Goal: Task Accomplishment & Management: Complete application form

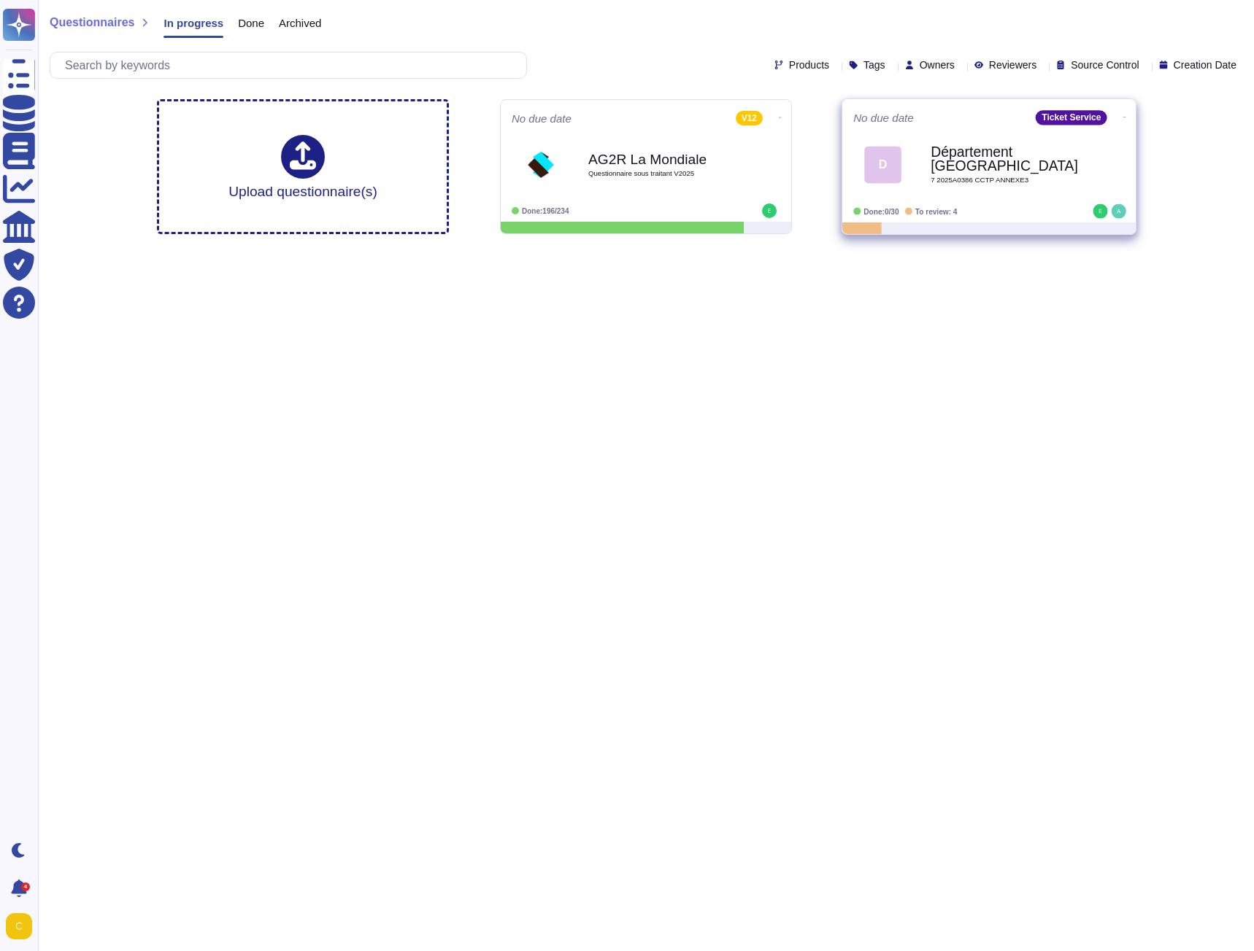
click at [950, 163] on b "Département [GEOGRAPHIC_DATA]" at bounding box center [1003, 159] width 147 height 28
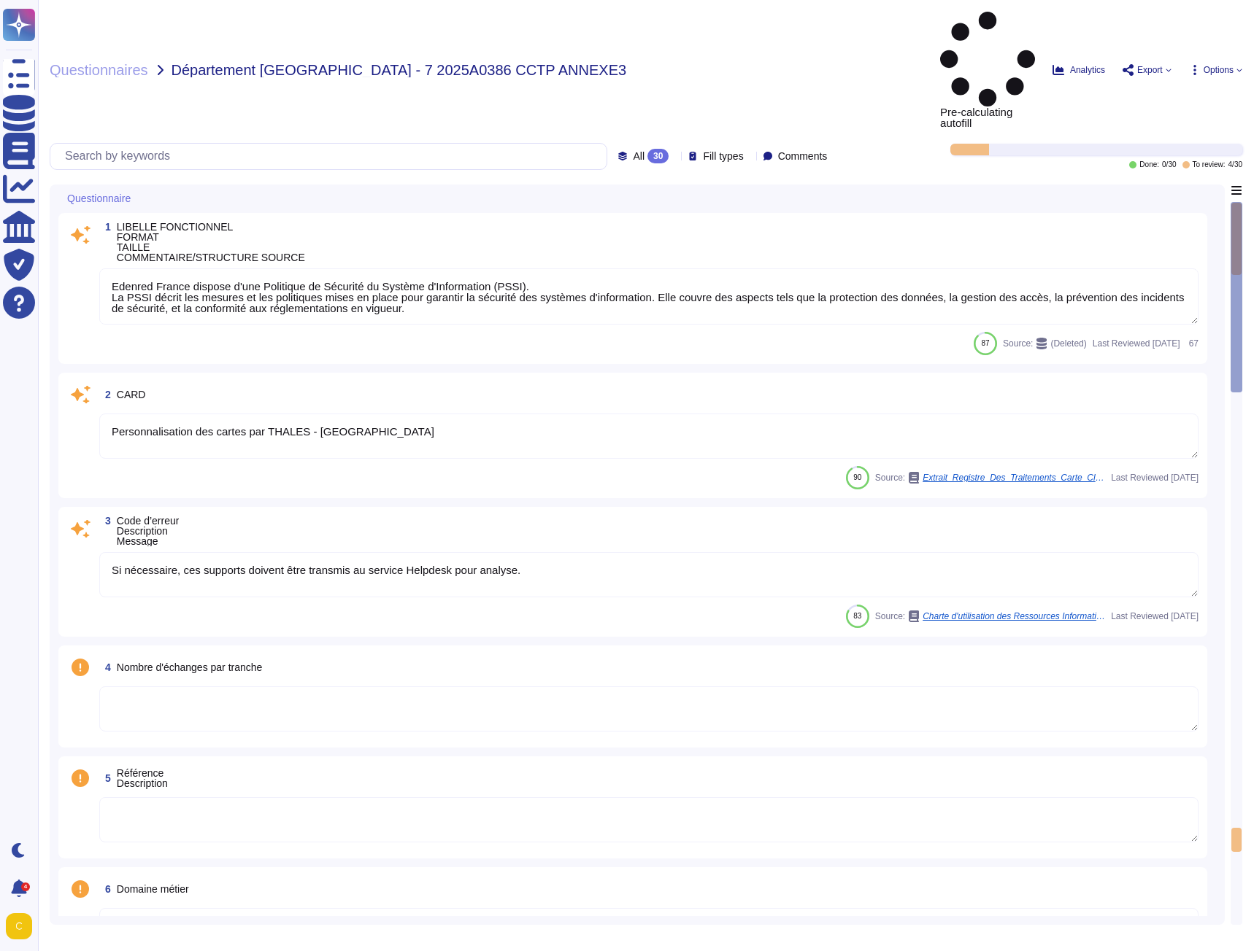
type textarea "Edenred France dispose d'une Politique de Sécurité du Système d'Information (PS…"
type textarea "Personnalisation des cartes par THALES - [GEOGRAPHIC_DATA]"
type textarea "Si nécessaire, ces supports doivent être transmis au service Helpdesk pour anal…"
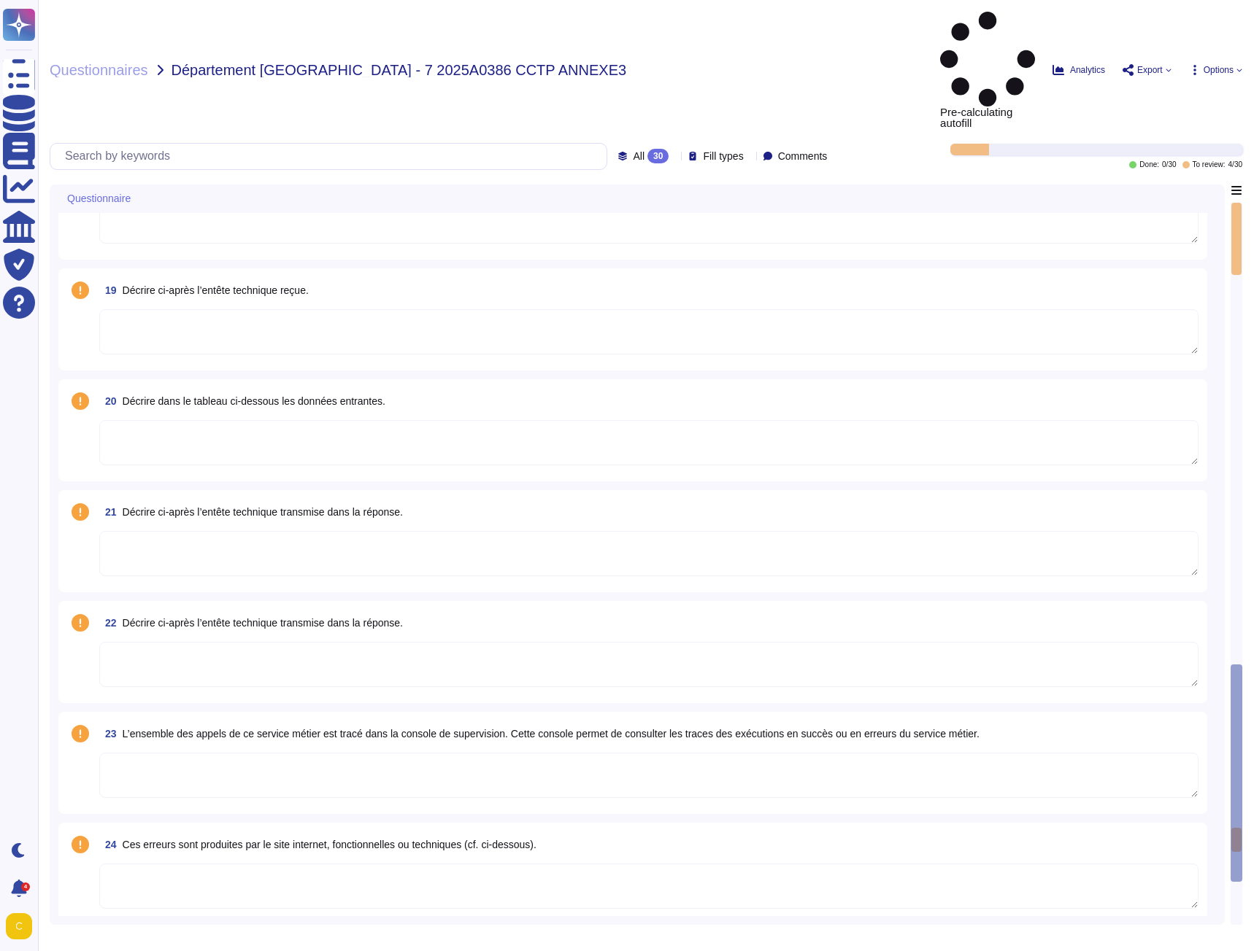
type textarea "Lor ipsumdolors ametconsec a elitsedd ei tempori utlabore : - Etd magnaali en a…"
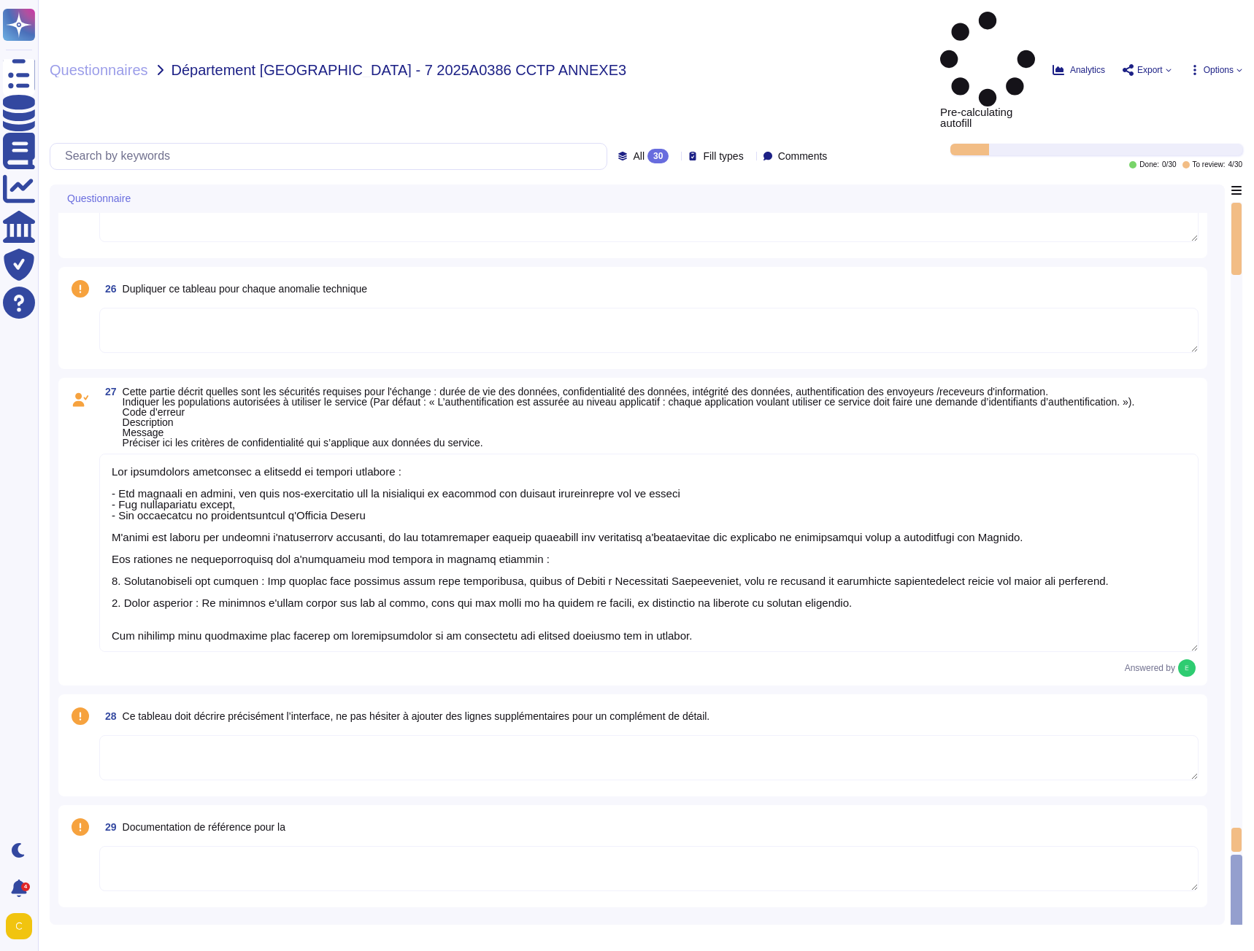
scroll to position [1, 0]
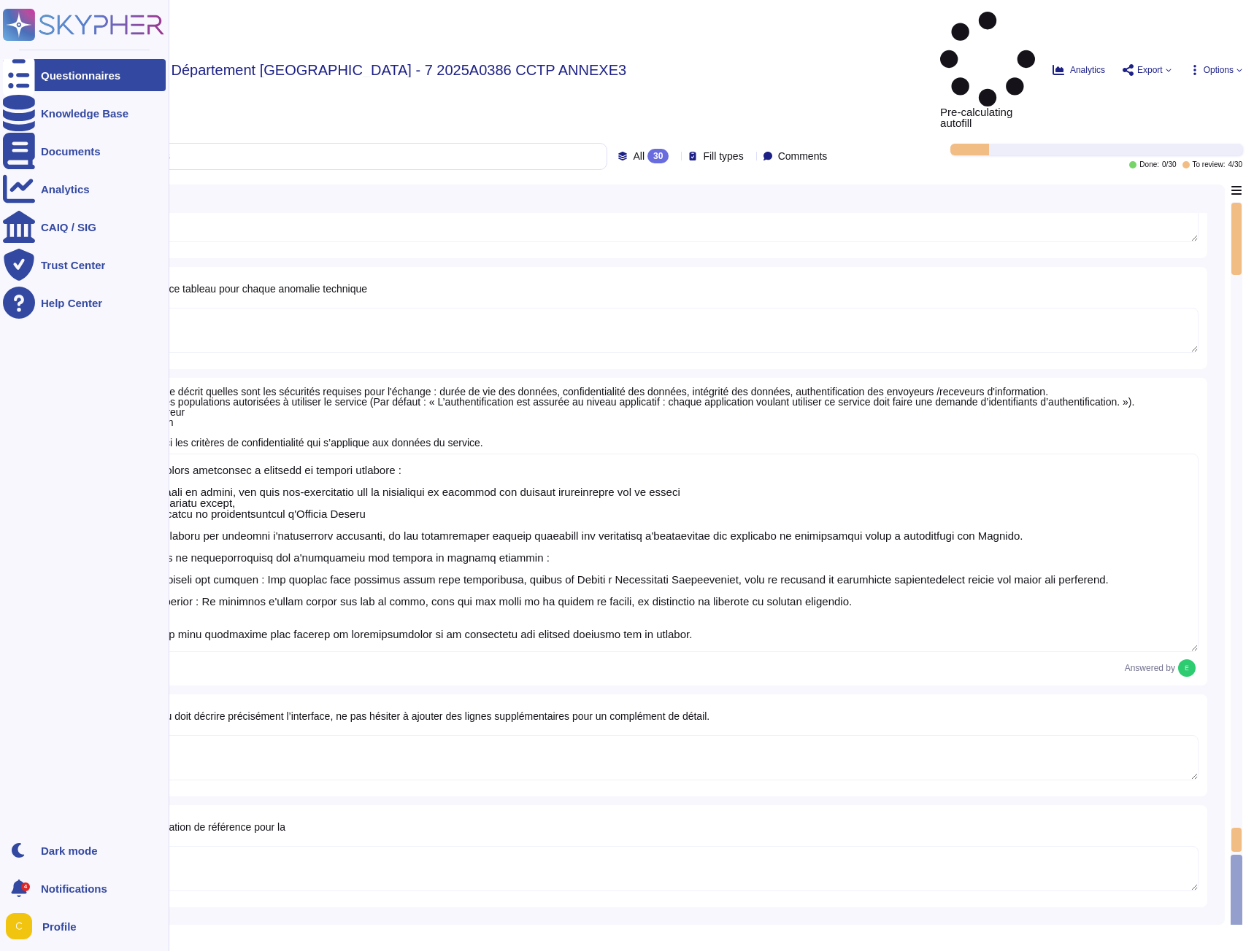
click at [45, 72] on div "Questionnaires" at bounding box center [81, 75] width 80 height 11
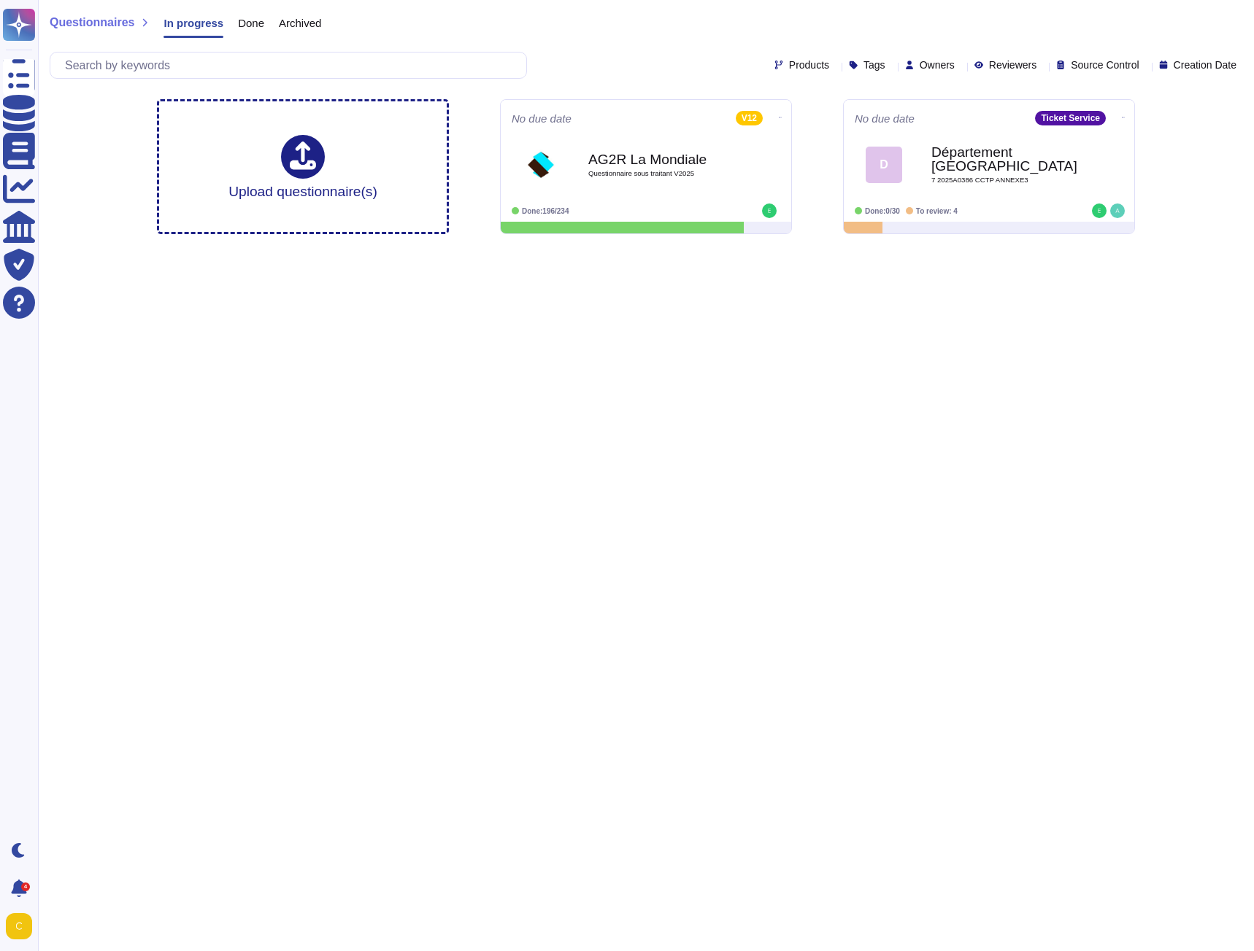
click at [264, 29] on div "Archived" at bounding box center [292, 26] width 57 height 29
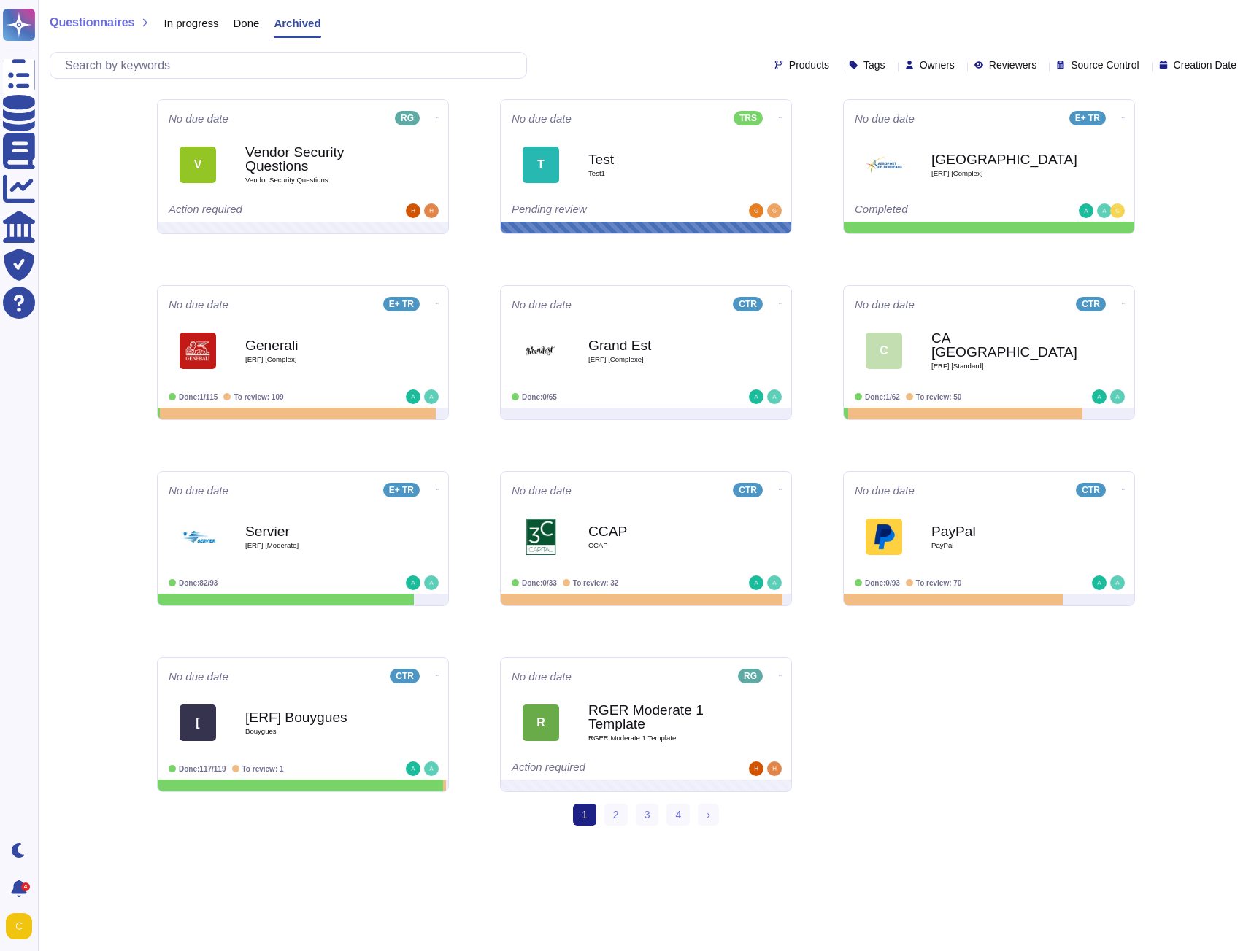
click at [244, 28] on span "Done" at bounding box center [246, 23] width 26 height 11
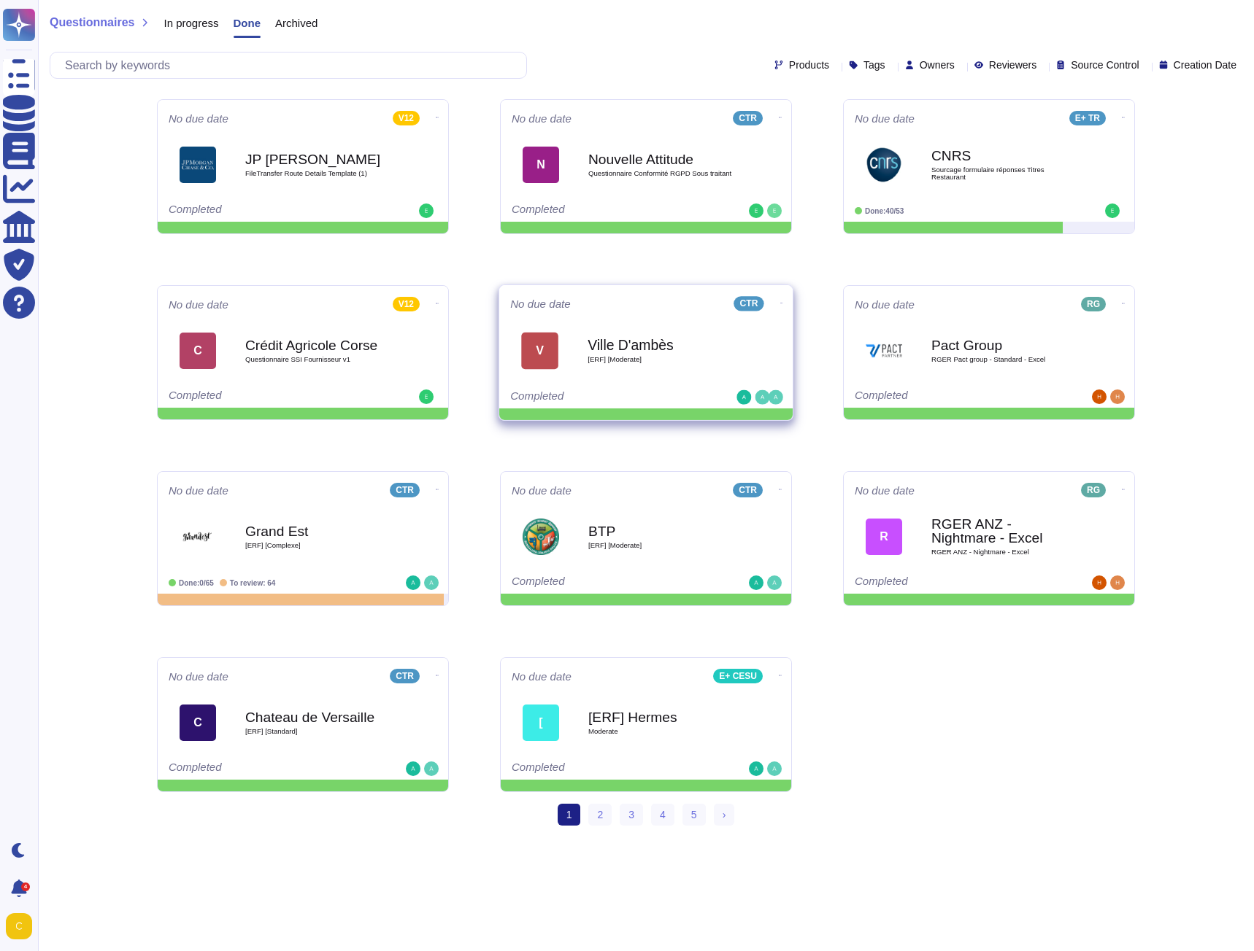
click at [625, 352] on b "Ville D'ambès" at bounding box center [660, 345] width 147 height 14
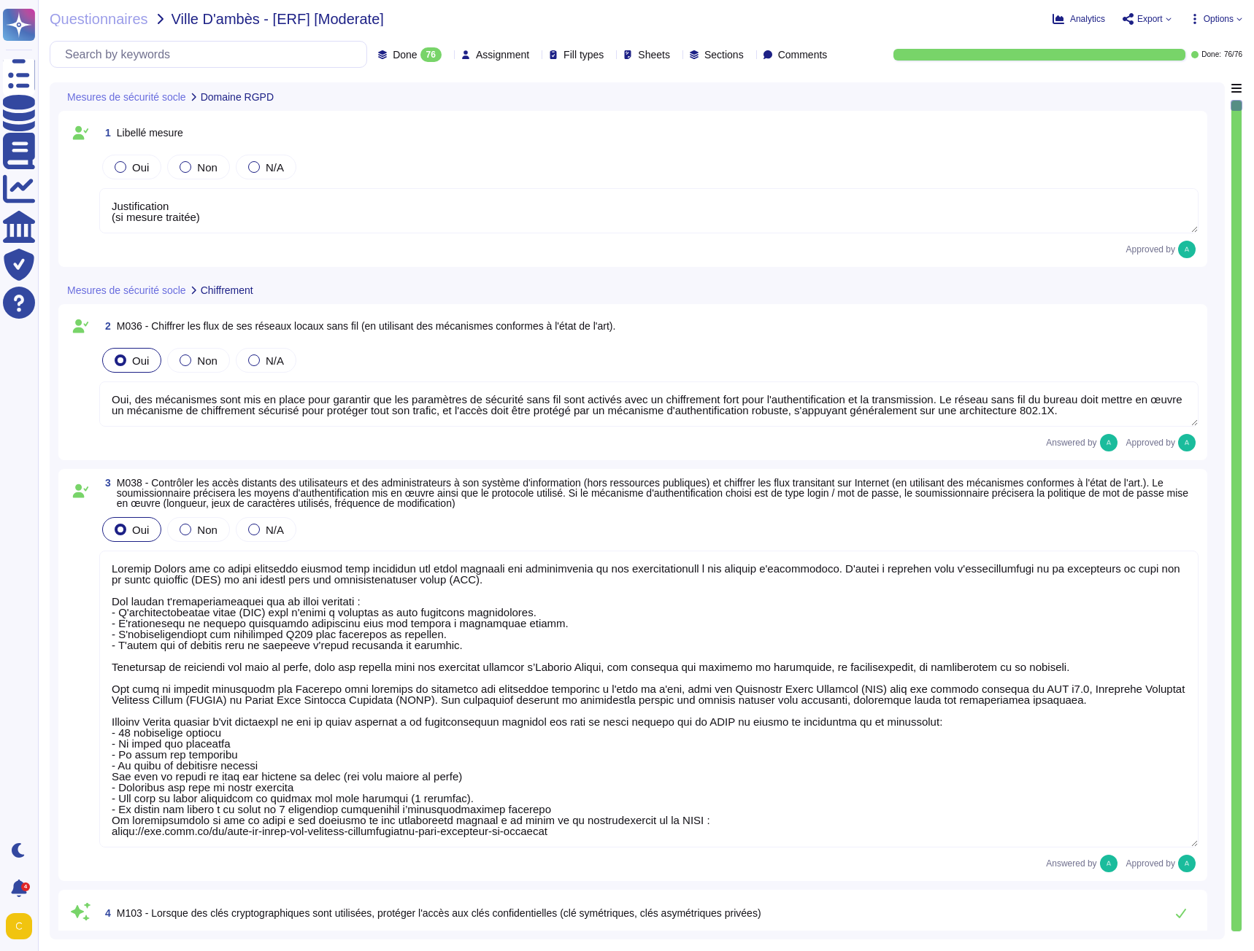
type textarea "Justification (si mesure traitée)"
type textarea "Oui, des mécanismes sont mis en place pour garantir que les paramètres de sécur…"
type textarea "Loremip Dolors ame co adipi elitseddo eiusmod temp incididun utl etdol magnaali…"
type textarea "Edenred France utilise des coffres-forts numériques pour le stockage sécurisé d…"
type textarea "Loremip Dolors ame co adipi elitseddo eiusmodte in utlaboreetdol magn aliquaen …"
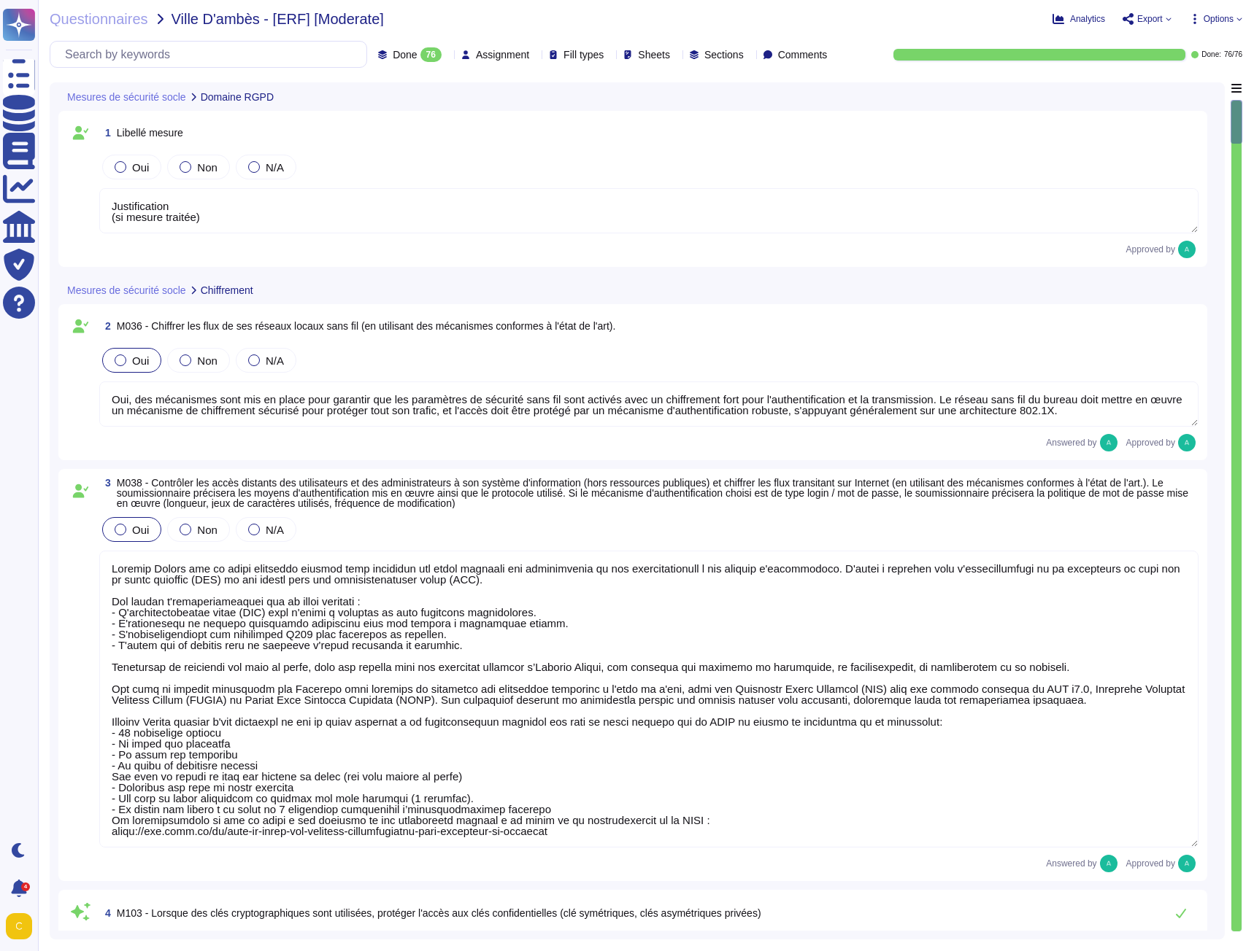
scroll to position [1, 0]
type textarea "Justification (si mesure traitée)"
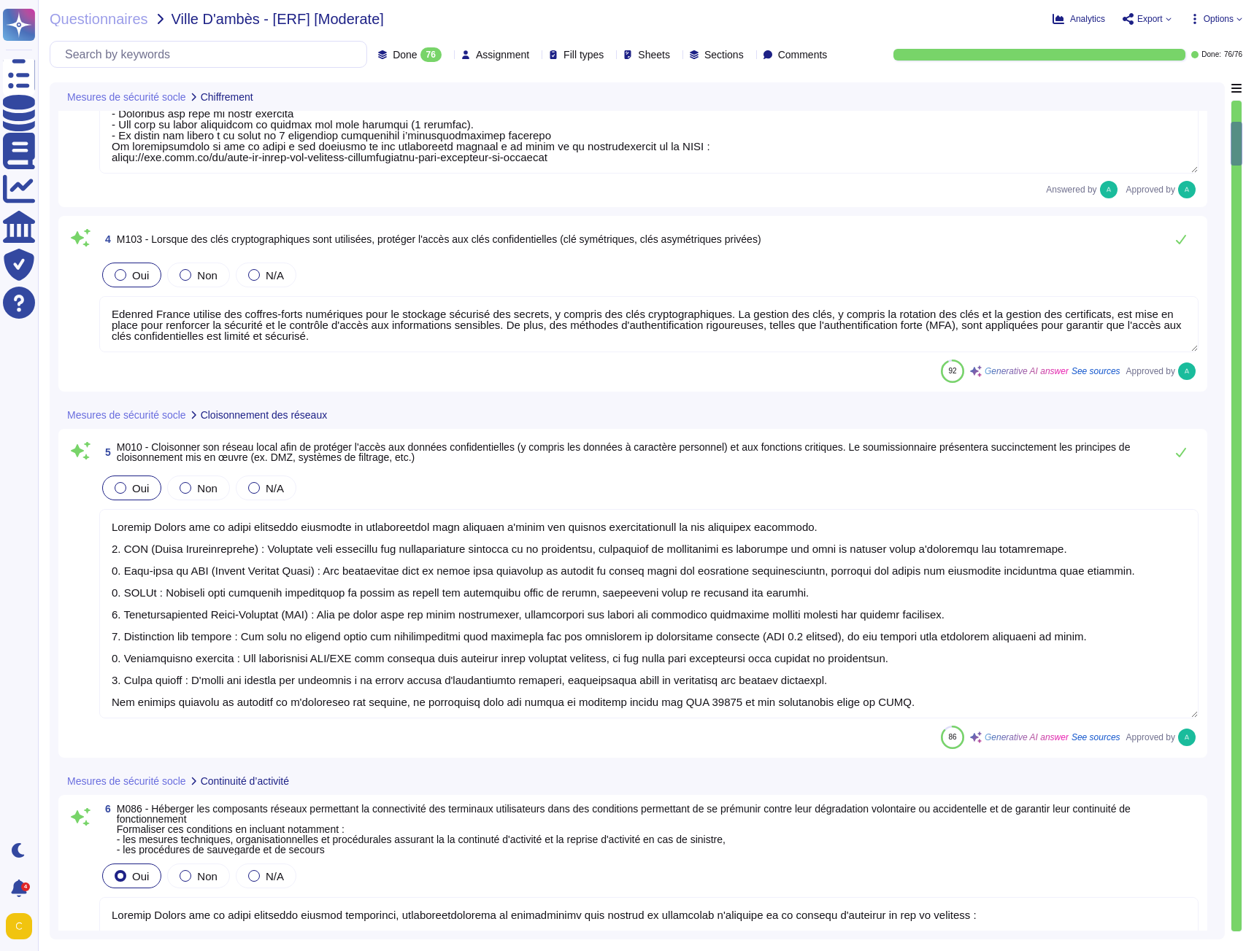
type textarea "Loremip Dolors ame co adipi elitseddo eiusmod temporinci, utlaboreetdolorema al…"
type textarea "Dans le cadre de ses prestations et conformément à sa politique de tiers, Edenr…"
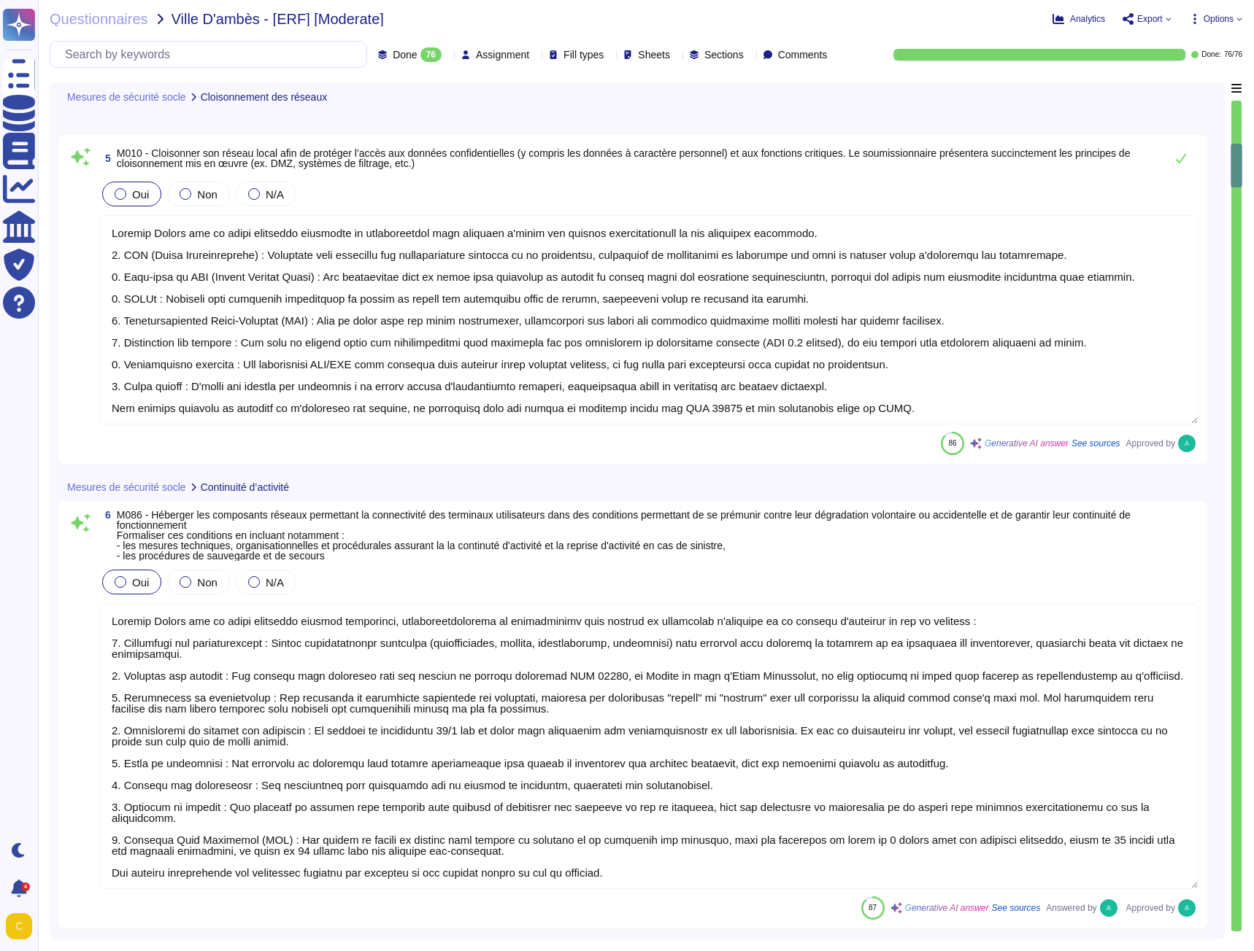
scroll to position [1313, 0]
type textarea "Edenred France dispose d'une politique de mot de passe conforme aux recommandat…"
type textarea "Edenred France privilégie l'utilisation de comptes nominatifs pour l'accès aux …"
type textarea "Loremip Dolors a con ad elits doe temporincidi utlaboreet dolo magnaal en admin…"
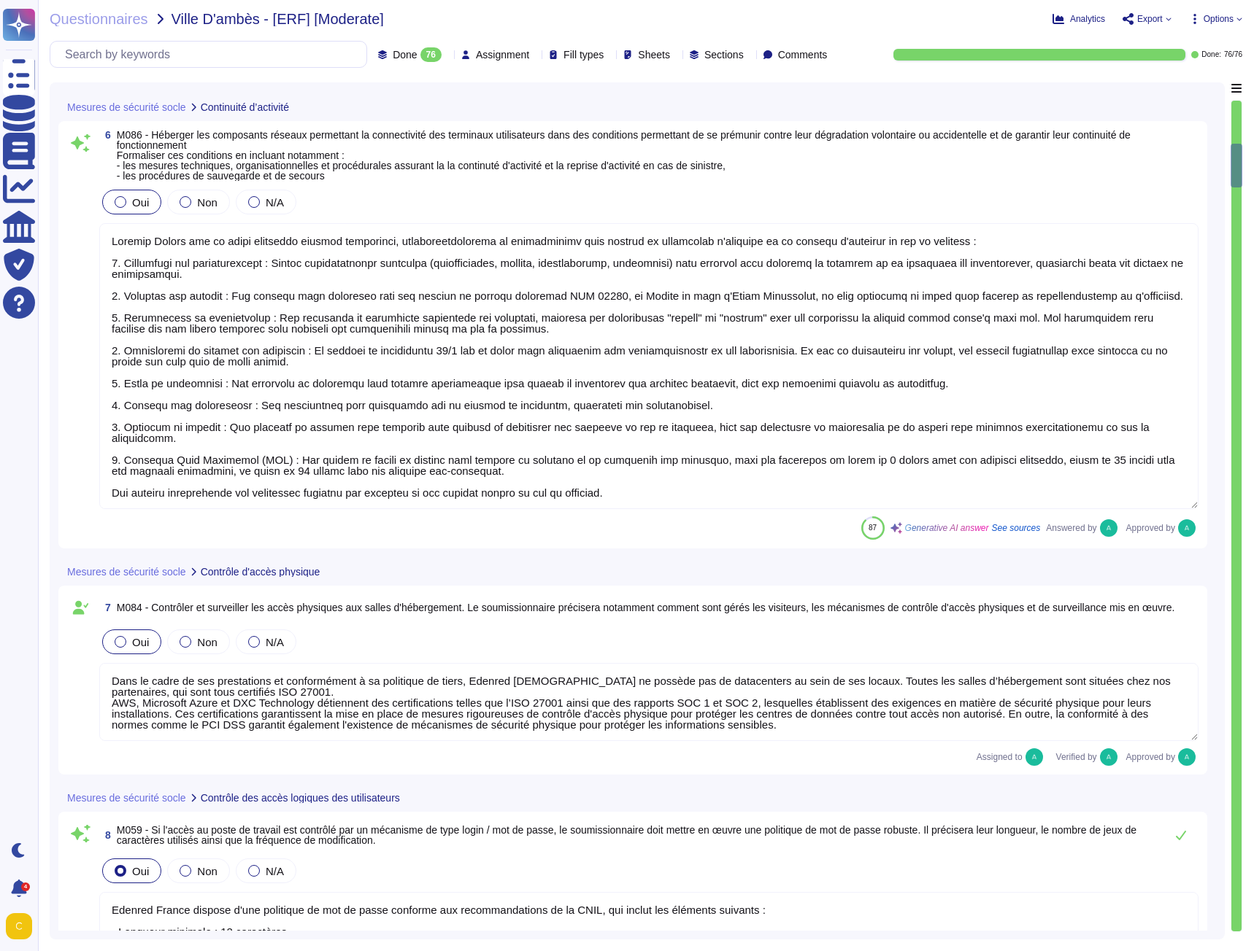
scroll to position [1, 0]
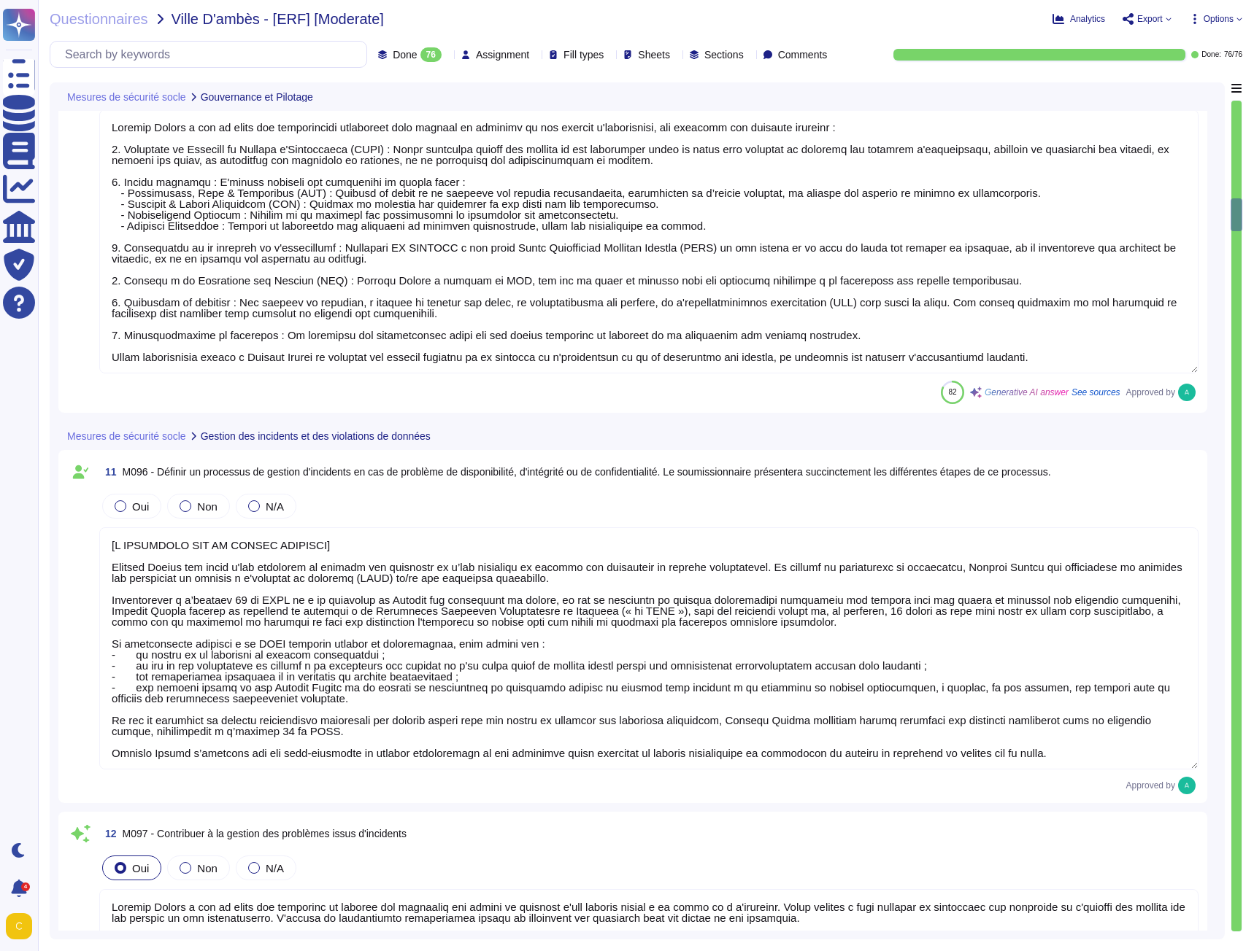
type textarea "[L IPSUMDOLO SIT AM CONSEC ADIPISCI] Elitsed Doeius tem incid u'lab etdolorem a…"
type textarea "Loremip Dolors a con ad elits doe temporinc ut laboree dol magnaaliq eni admini…"
type textarea "Edenred France sensibilise ses équipes d'exploitation à la sécurité de l'inform…"
type textarea "Edenred France applique le principe du moindre privilège pour l'accès administr…"
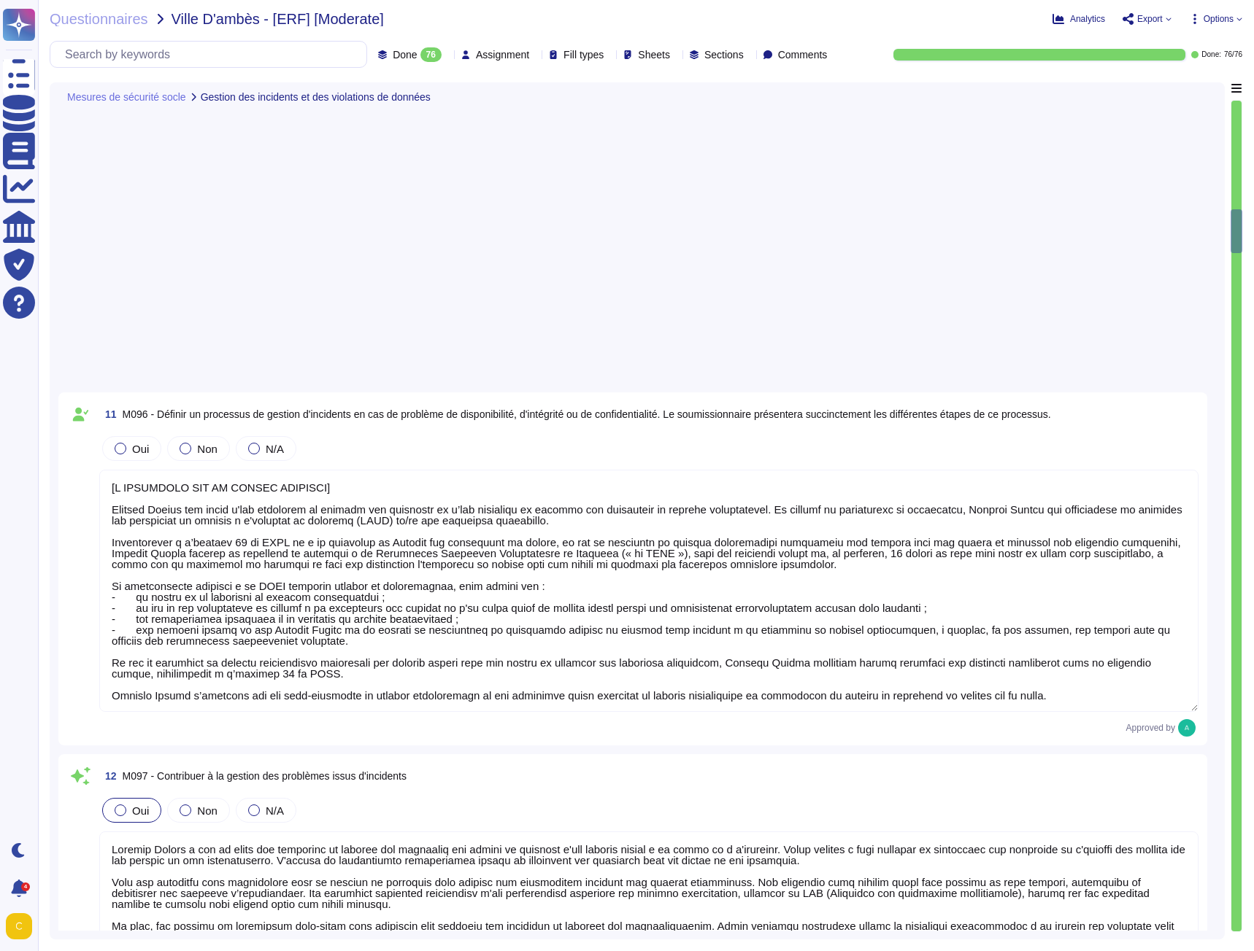
type textarea "[L IPSUMDOLO SIT AM CONSEC ADIPISCI] Elitsed Doeius tem incid u'lab etdolorem a…"
type textarea "Edenred France, par sa politique de "NO BYOD" vise à garantir la sécurité des d…"
type textarea "Des solutions antivirus et antimalware sont installées sur tous les postes de t…"
type textarea "Edenred France a mis en place une solution EDR pour maintenir automatiquement à…"
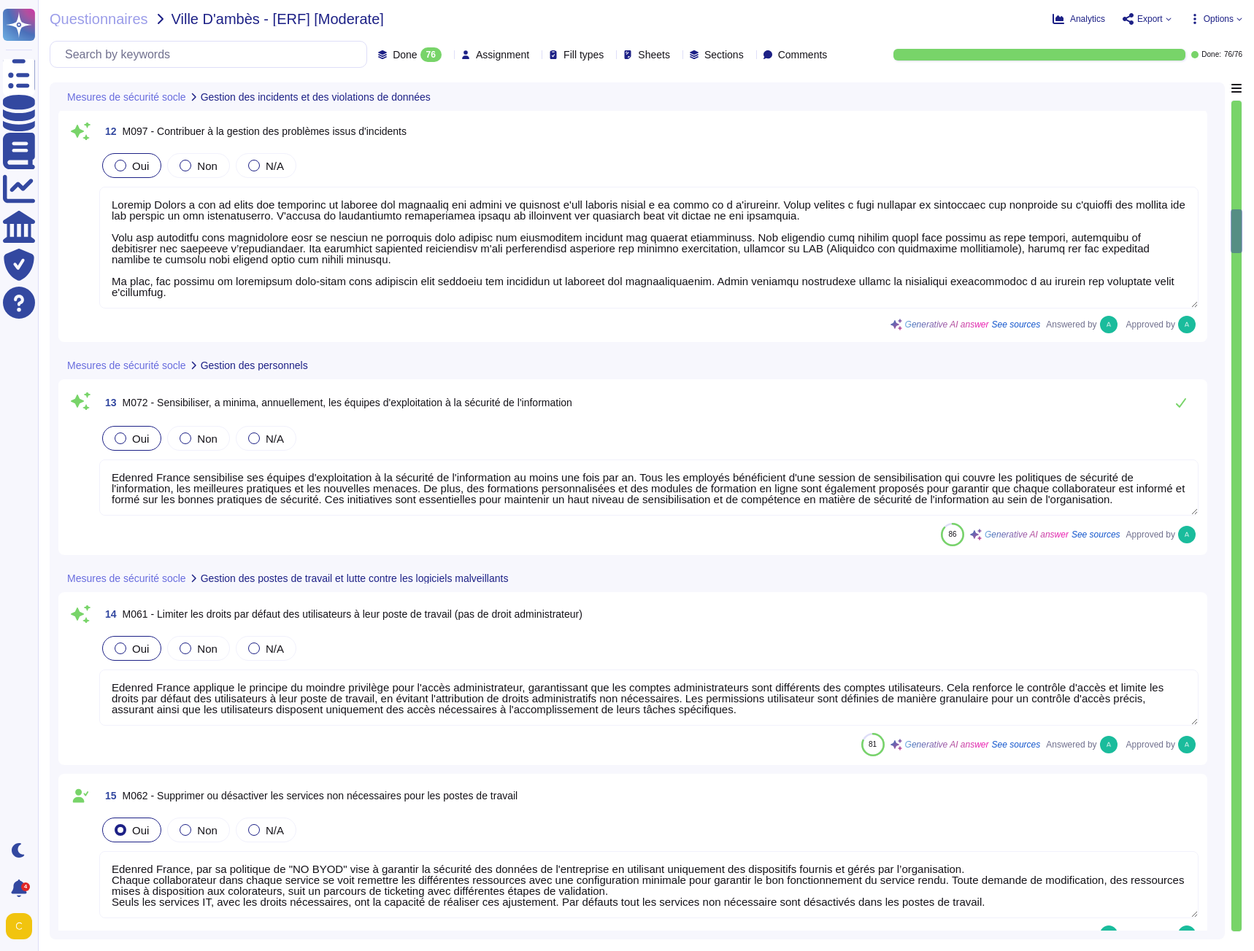
scroll to position [3211, 0]
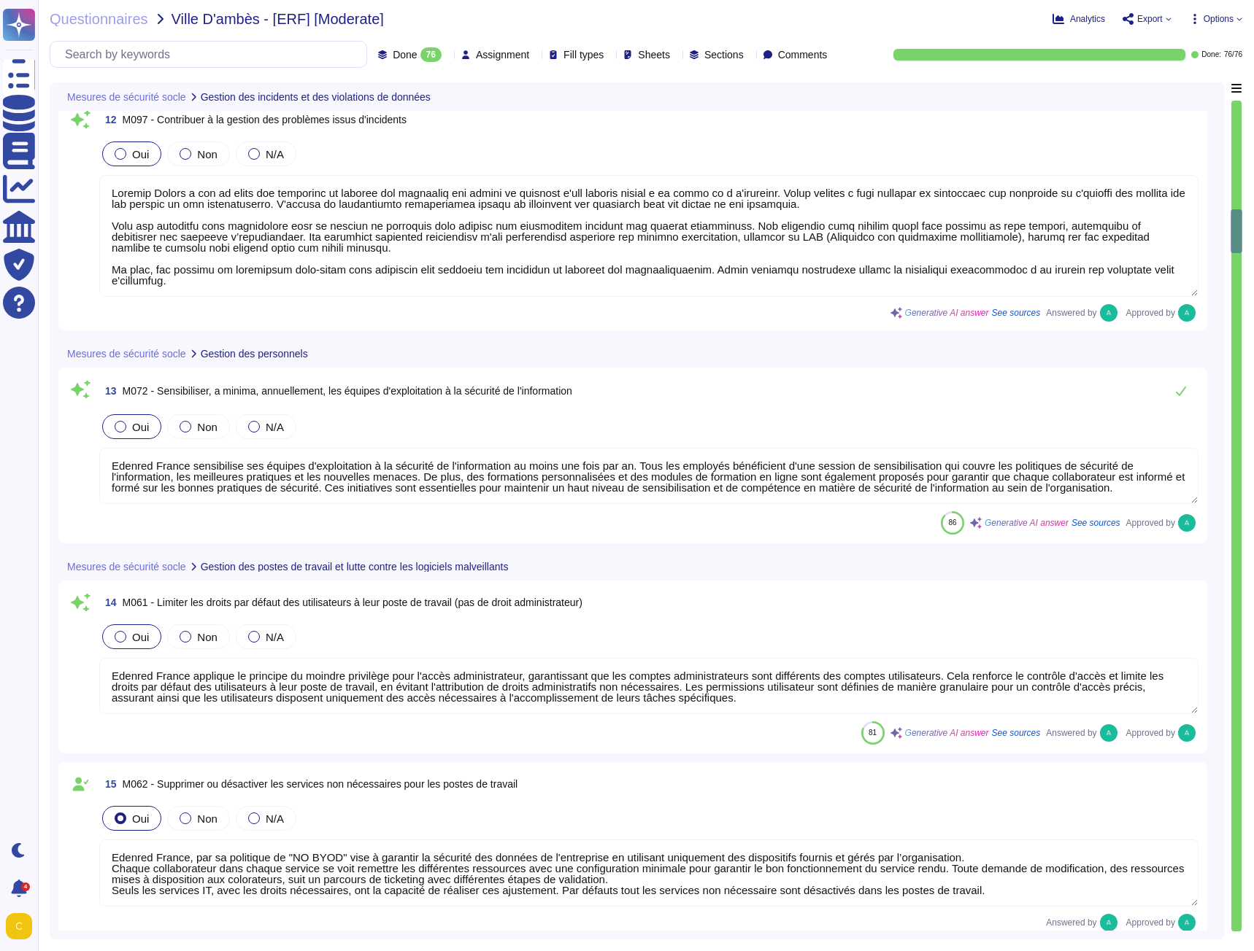
type textarea "[L IPSUMDOLO SIT AM CONSEC ADIPISCI] Elitsed Doeius tem incid u'lab etdolorem a…"
type textarea "L'accès au poste de travail se fait, via un compte nominatif défini dans l'annu…"
type textarea "[L IPSUMDOLO SIT AM CONSEC ADIPISCI] Elitsed Doeius tem incid u'lab etdolorem a…"
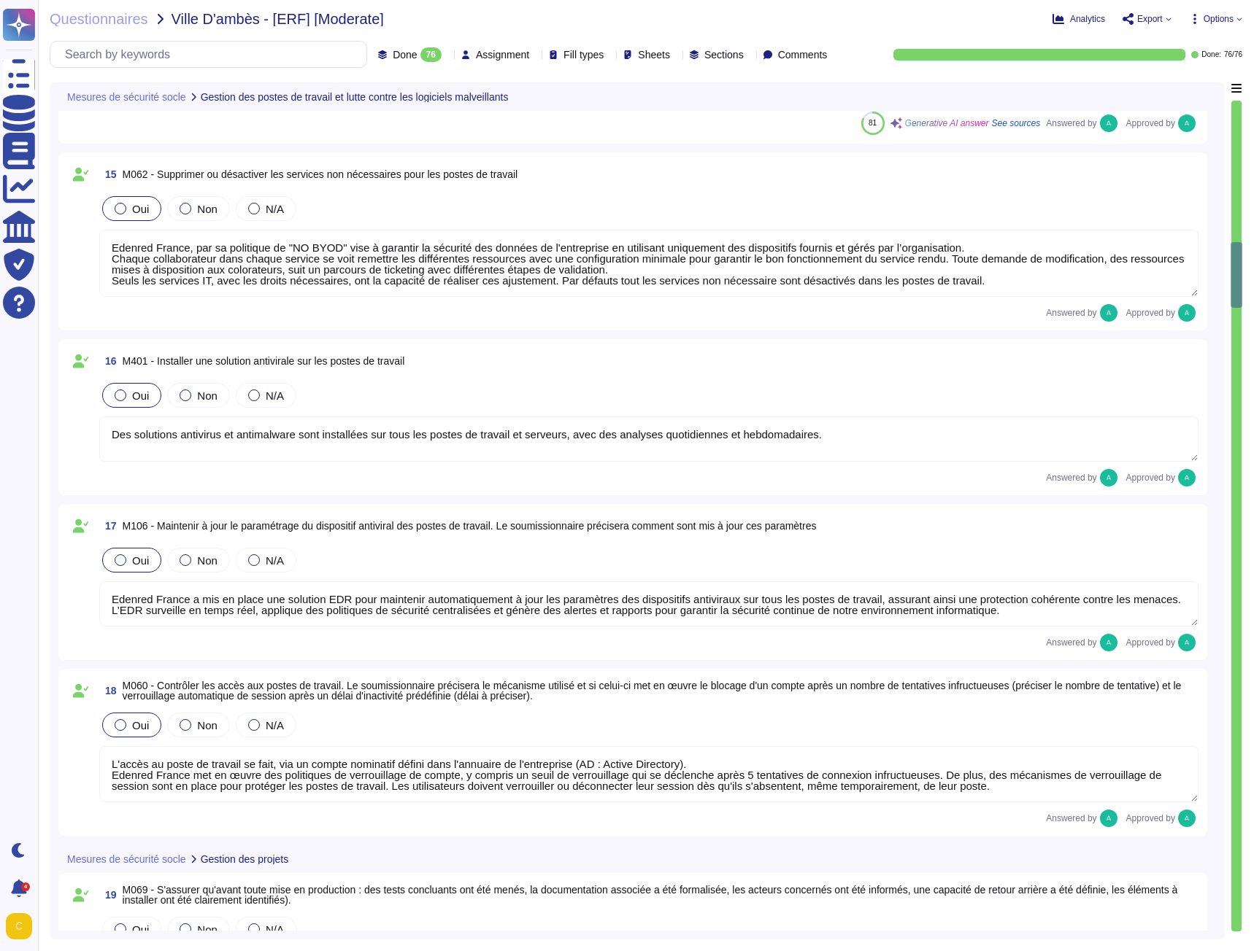
type textarea "Un processus de gestion des changements est en place au sein d'Edenred France. …"
type textarea "Edenred France prend en charge la suppression sécurisée des données archivées e…"
type textarea "Edenred France recommande à ses collaborateurs d'utiliser des outils tels qu'O3…"
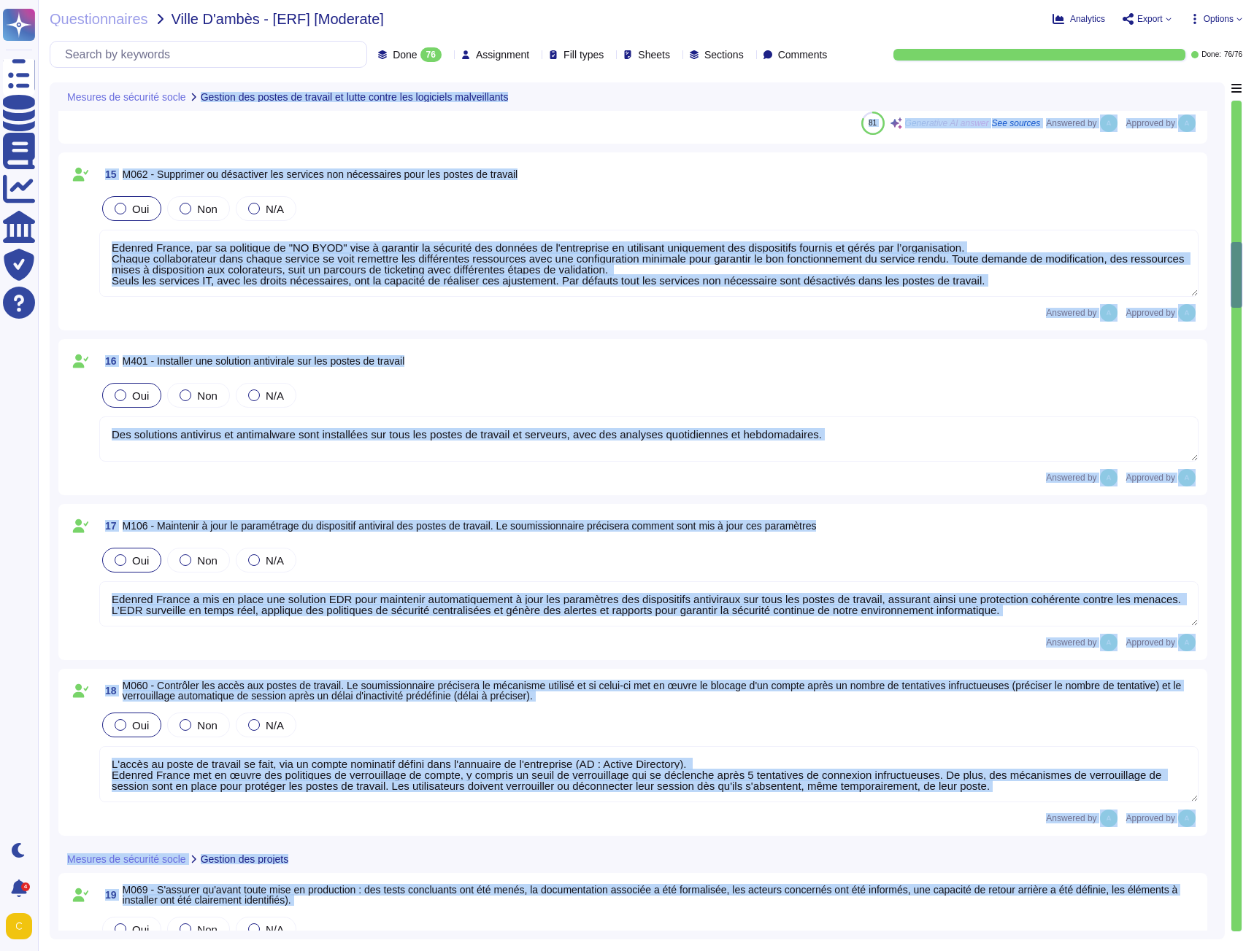
drag, startPoint x: 1236, startPoint y: 268, endPoint x: 1228, endPoint y: 829, distance: 561.2
click at [1224, 850] on div "Mesures de sécurité socle Gestion des postes de travail et lutte contre les log…" at bounding box center [646, 510] width 1192 height 857
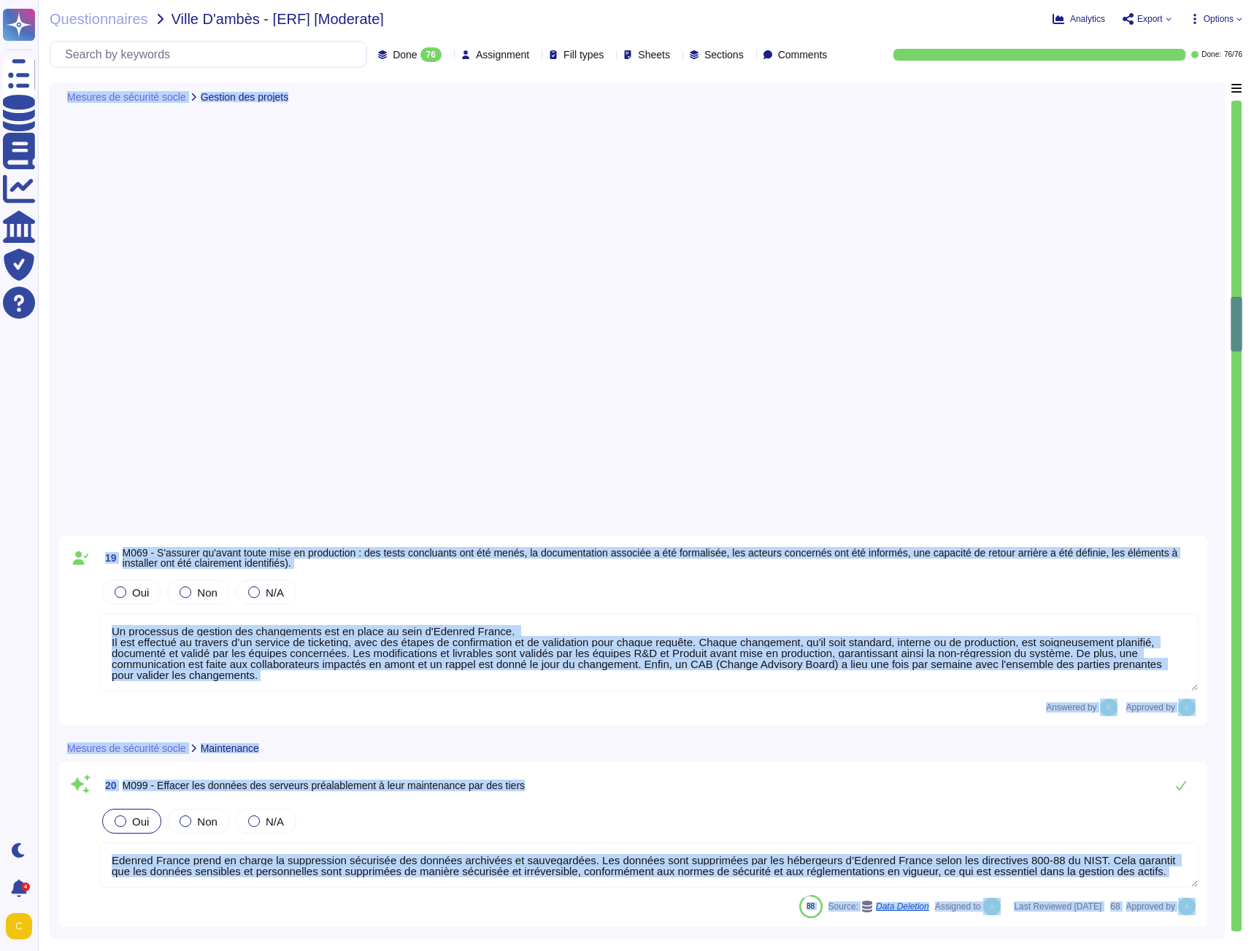
scroll to position [4524, 0]
type textarea "Edenred France dispose d'un gestionnaire centralisé qui garantit l'effacement d…"
type textarea "Edenred a établi une Charte d'Utilisation des Ressources Informatiques qui enca…"
type textarea "Tous les postes utilisateurs et les serveurs sont équipés de dispositifs de dét…"
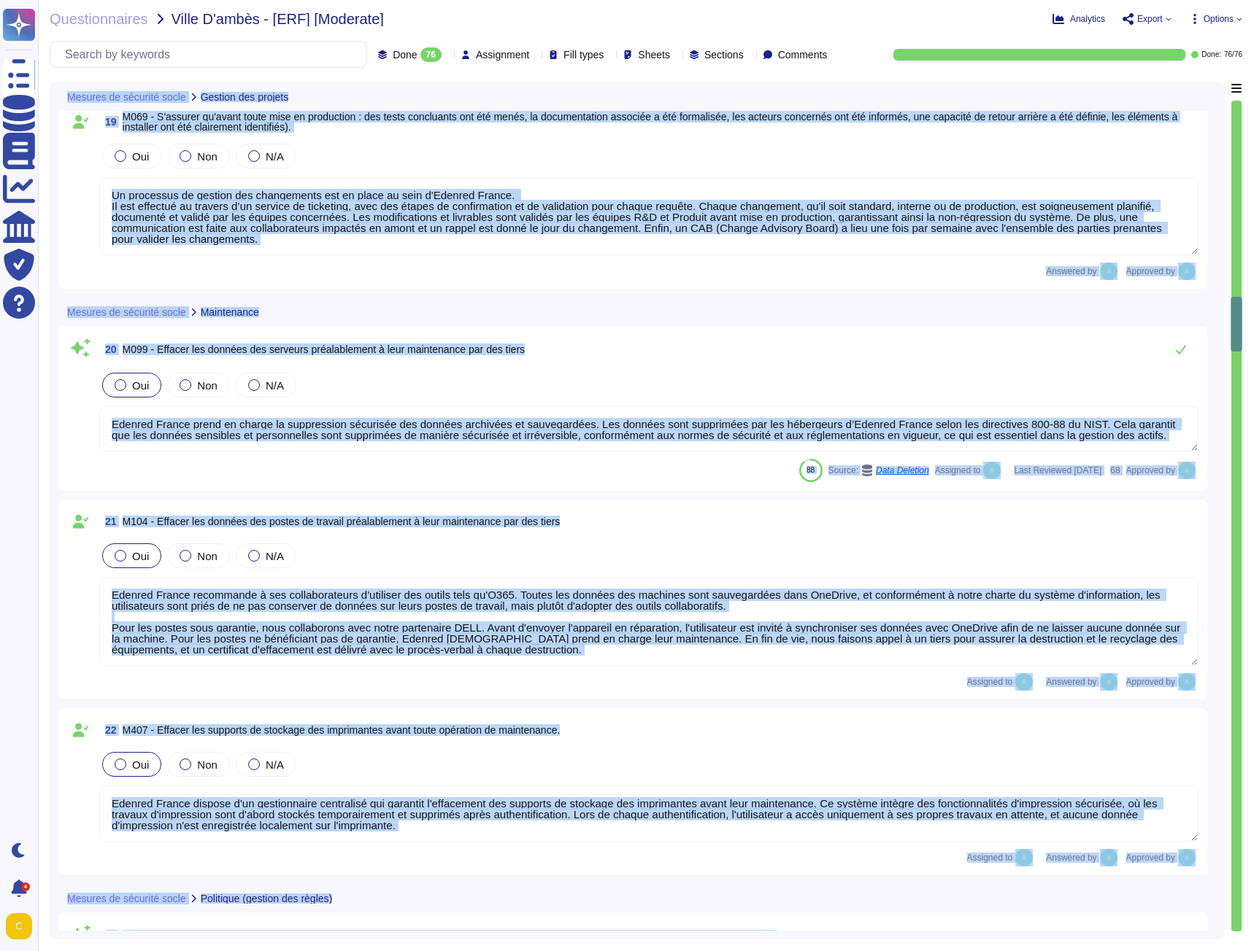
scroll to position [1, 0]
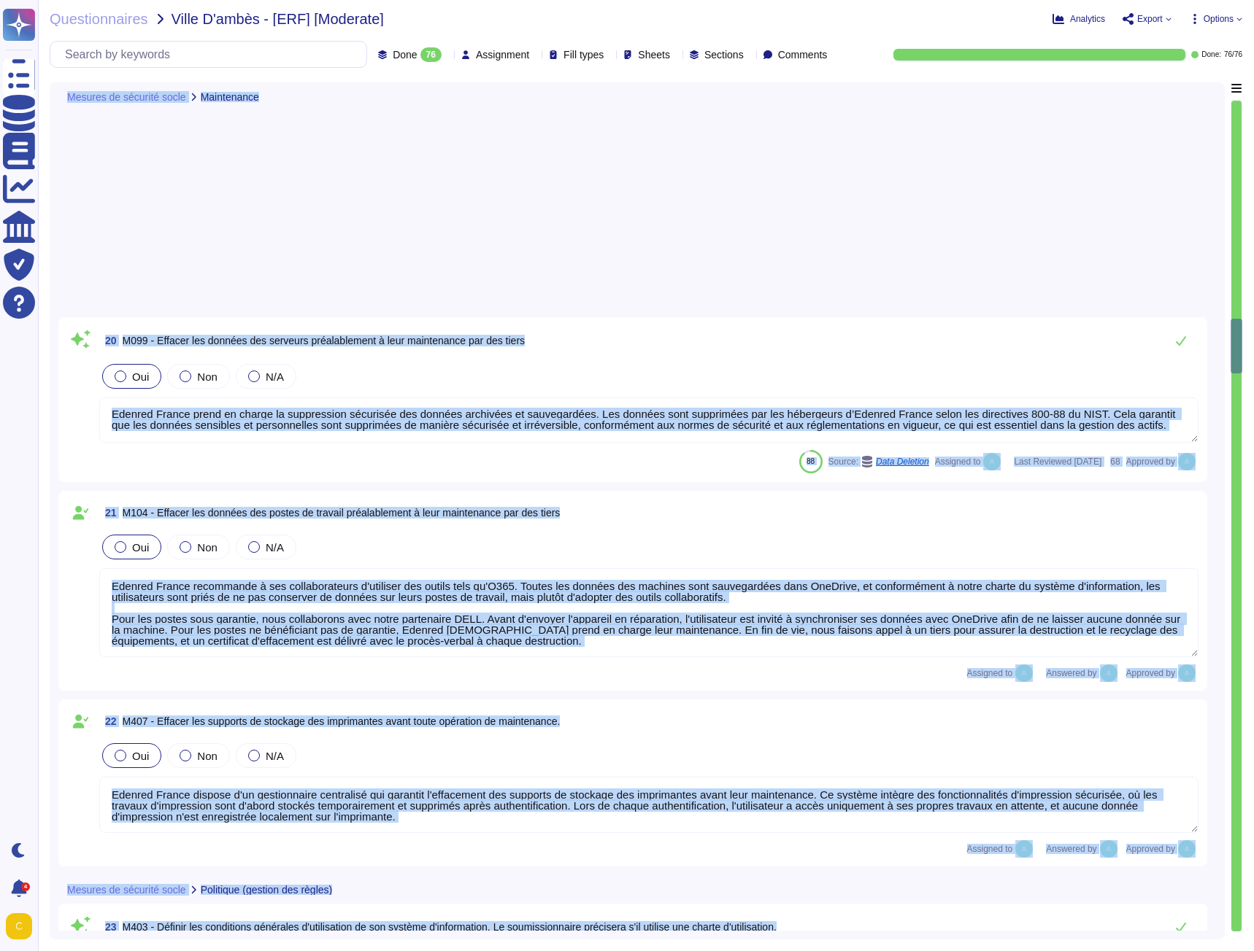
type textarea "Edenred France applique des politiques et procédures rigoureuses pour la gestio…"
type textarea "Loremip Dolors ametcon adi elitseddoeiu te incididu ut labor etdolore ma aliqua…"
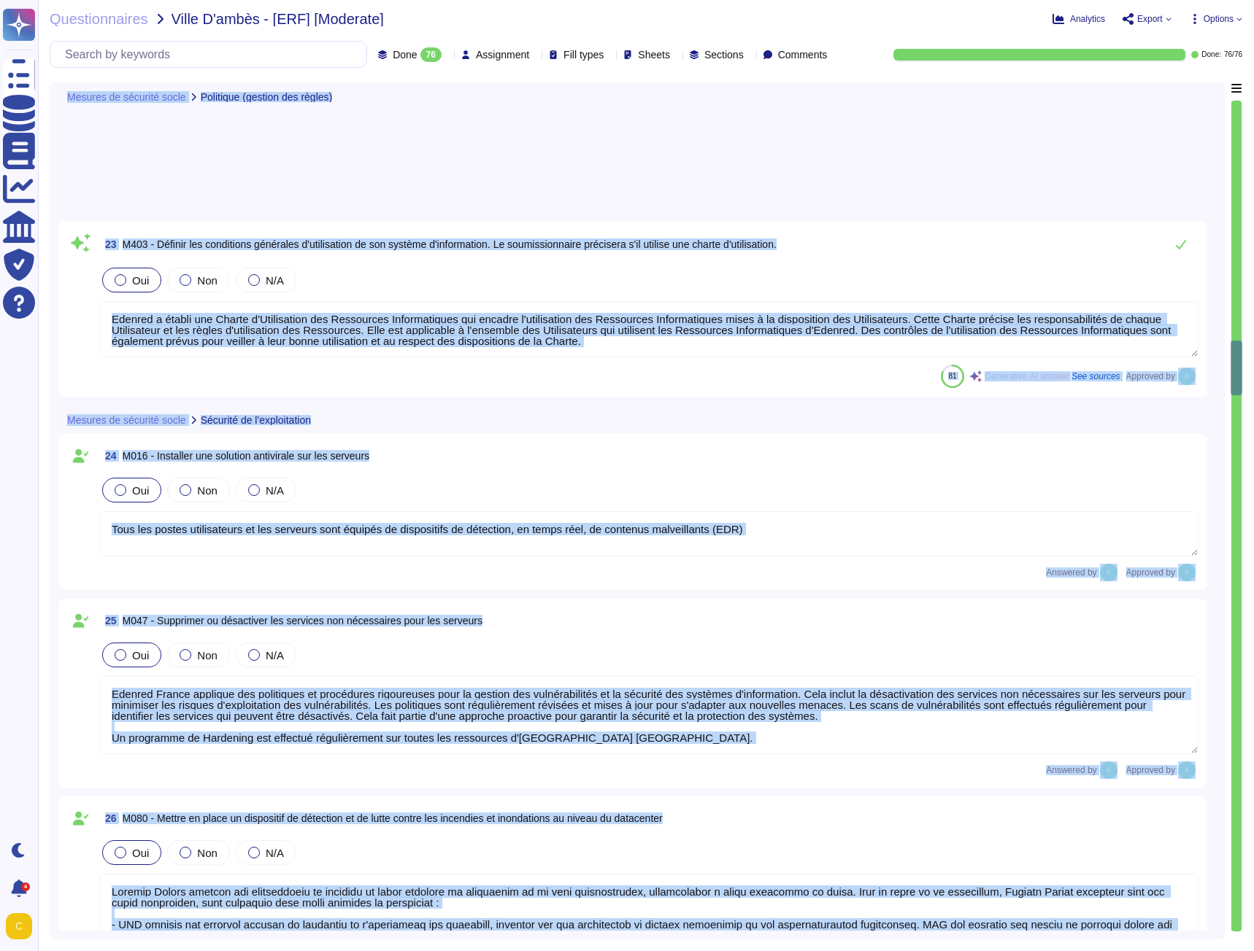
type textarea "Edenred France héberge principalement les données sur le territoire de l'Espace…"
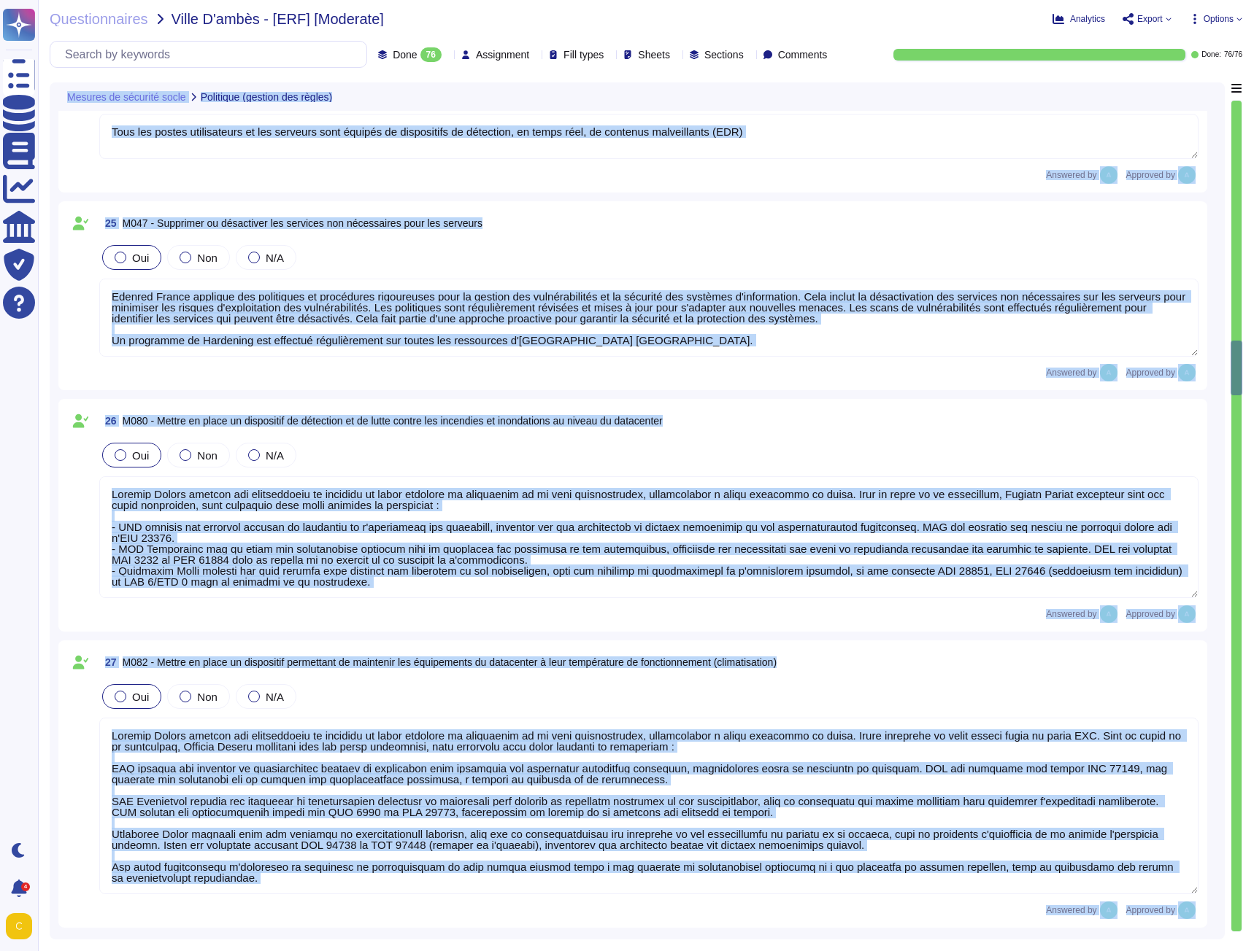
type textarea "Dans le cadre de la prestation, Edenred France fournit des environnements mutua…"
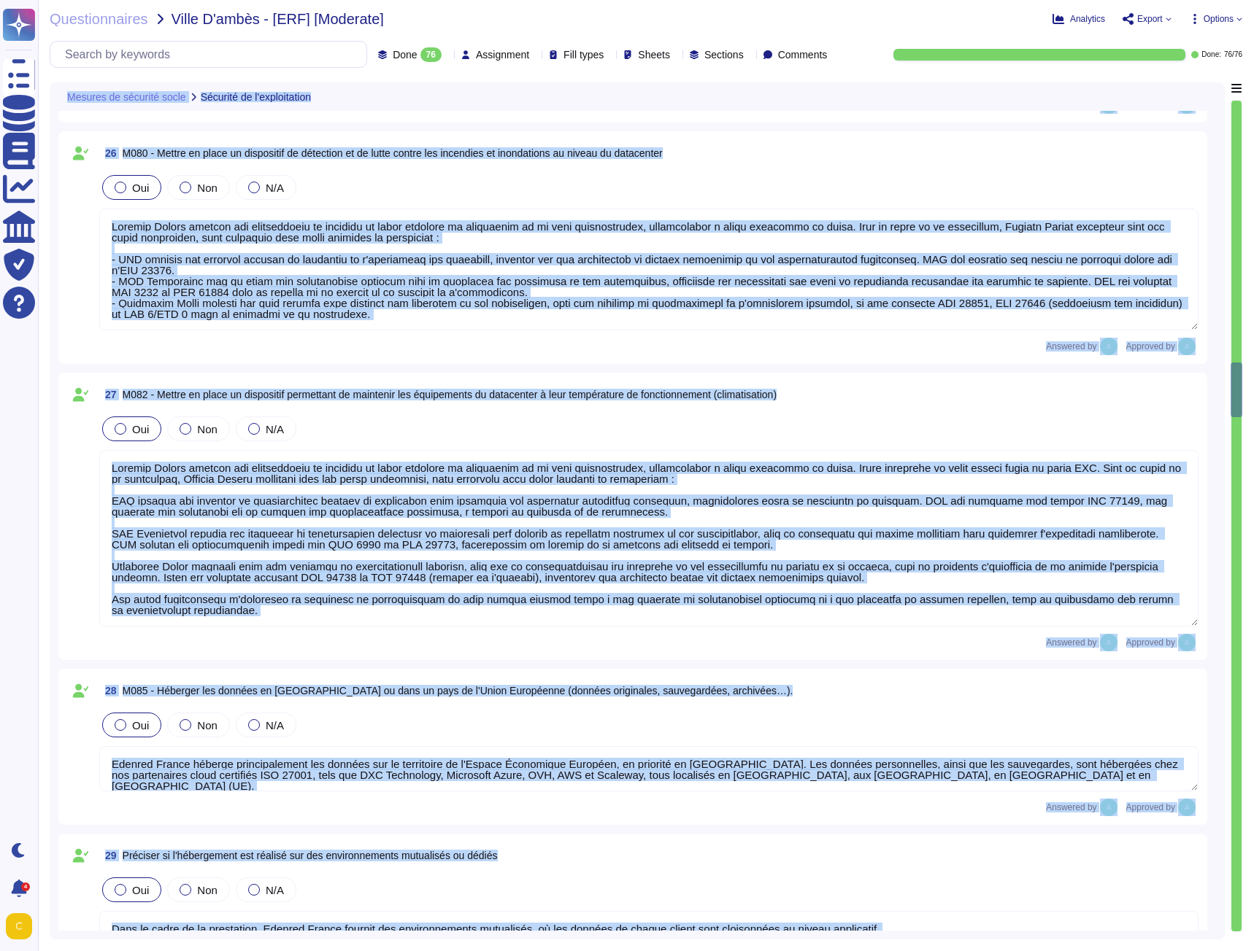
type textarea "Lore ip dolor si am consectetu, Adipisc Elitse d eiusmo t'incididu utl etdolore…"
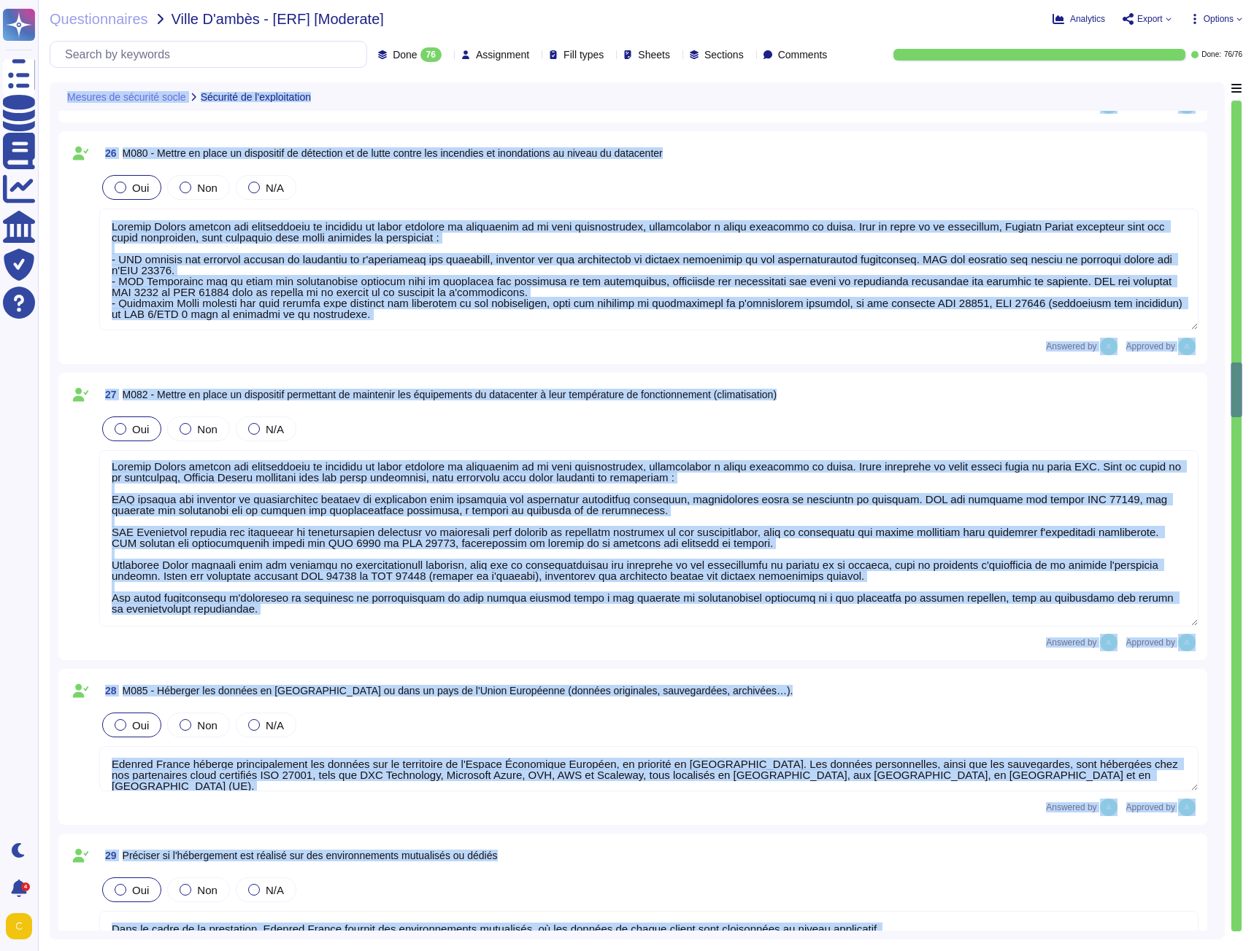
click at [55, 497] on div "Mesures de sécurité socle Sécurité de l'exploitation 24 M016 - Installer une so…" at bounding box center [637, 510] width 1175 height 857
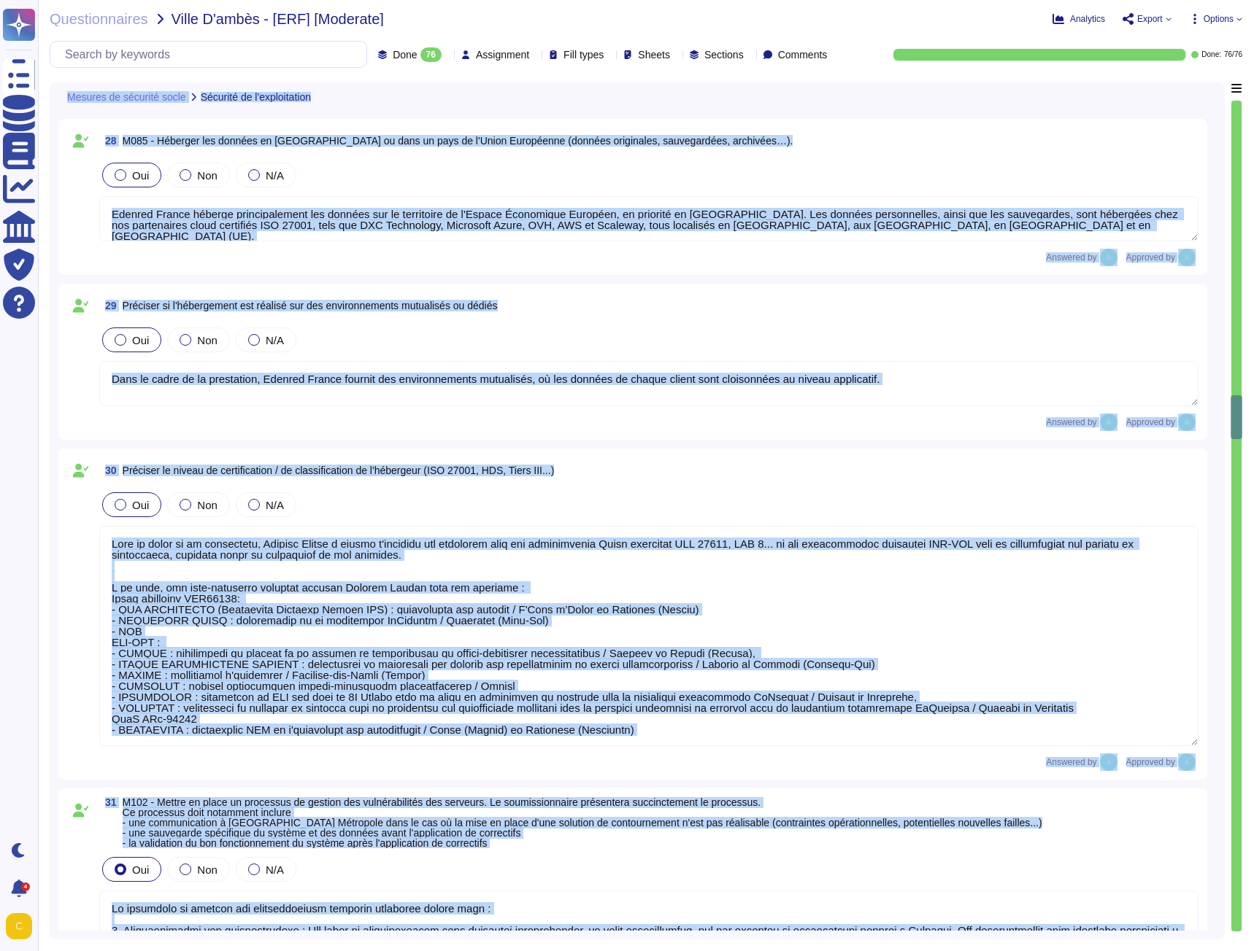
type textarea "Lo ipsumdolo si ametcon adi elitseddoeiusm temporin utlaboree dolore magn : 5. …"
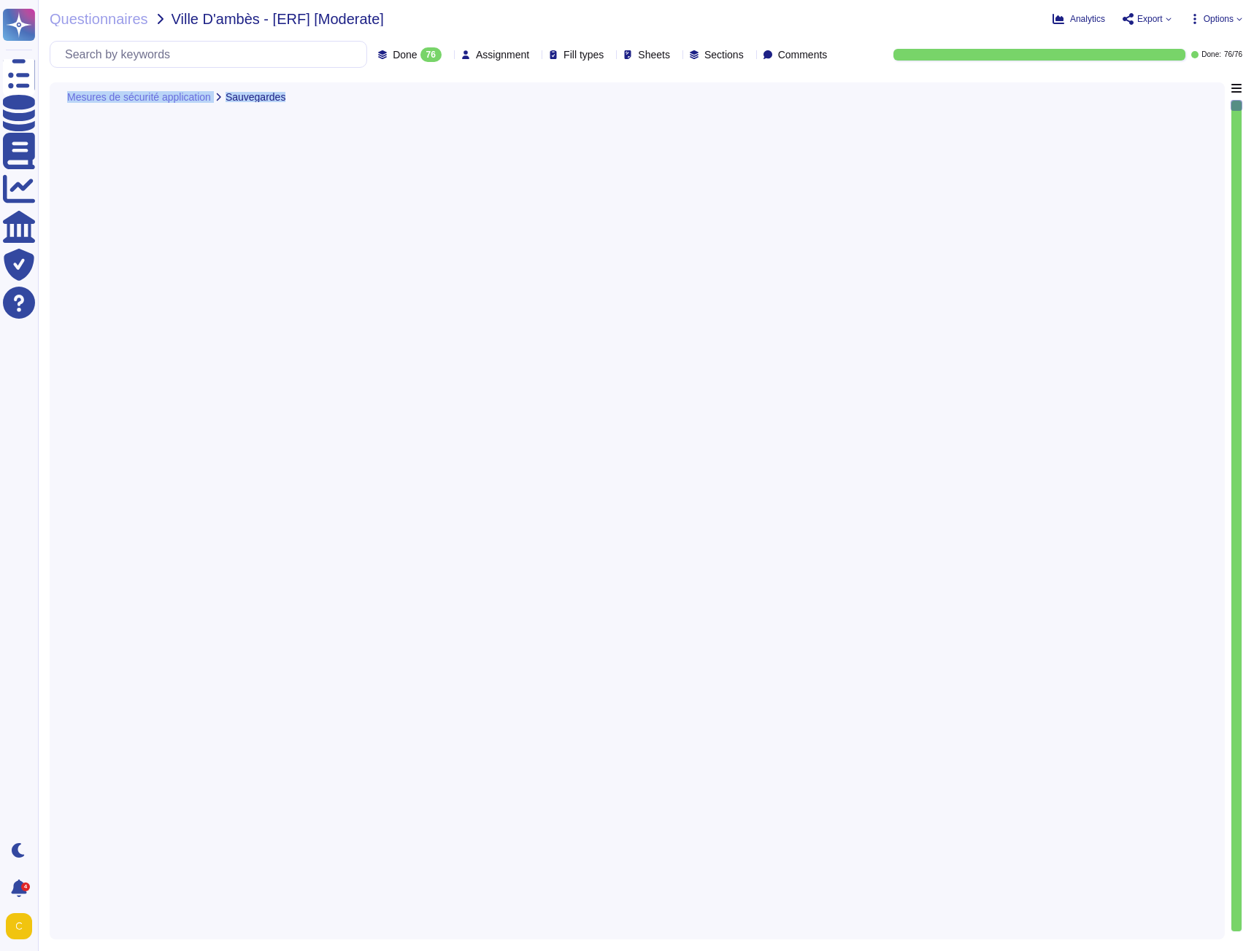
type textarea "Loremip Dolors a con ad elits doe temporinci utlaboreetd magn al enimadm ven qu…"
type textarea "Tous les documents sensibles et confidentiels doivent être conservés dans des a…"
type textarea "Edenred France met à disposition des utilisateurs des dispositifs de destructio…"
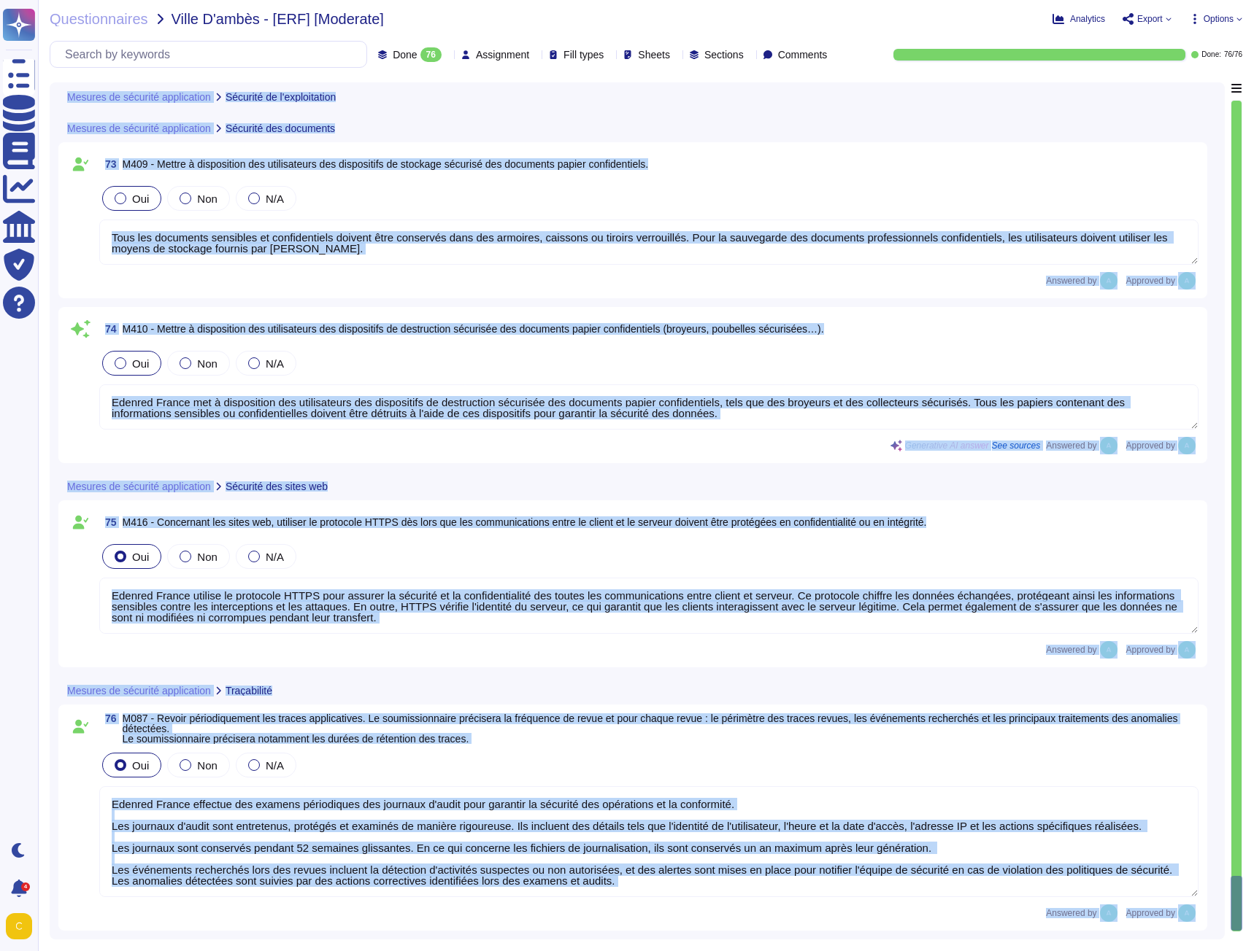
type textarea "Edenred France utilise le protocole HTTPS pour assurer la sécurité et la confid…"
type textarea "Edenred France effectue des examens périodiques des journaux d'audit pour garan…"
drag, startPoint x: 84, startPoint y: 444, endPoint x: 59, endPoint y: 776, distance: 332.9
click at [62, 763] on div "76 M087 - Revoir périodiquement les traces applicatives. Le soumissionnaire pré…" at bounding box center [632, 818] width 1148 height 226
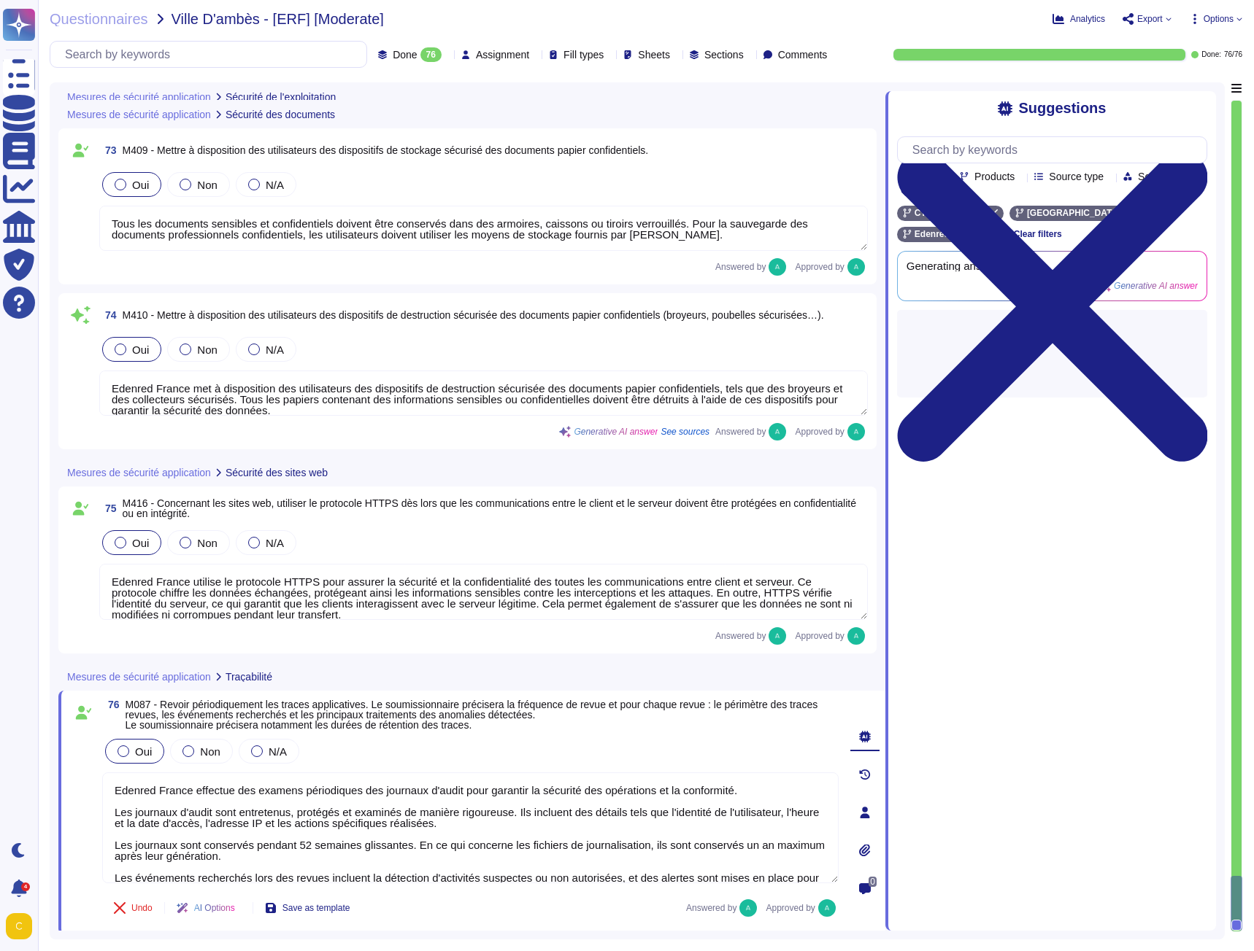
scroll to position [15631, 0]
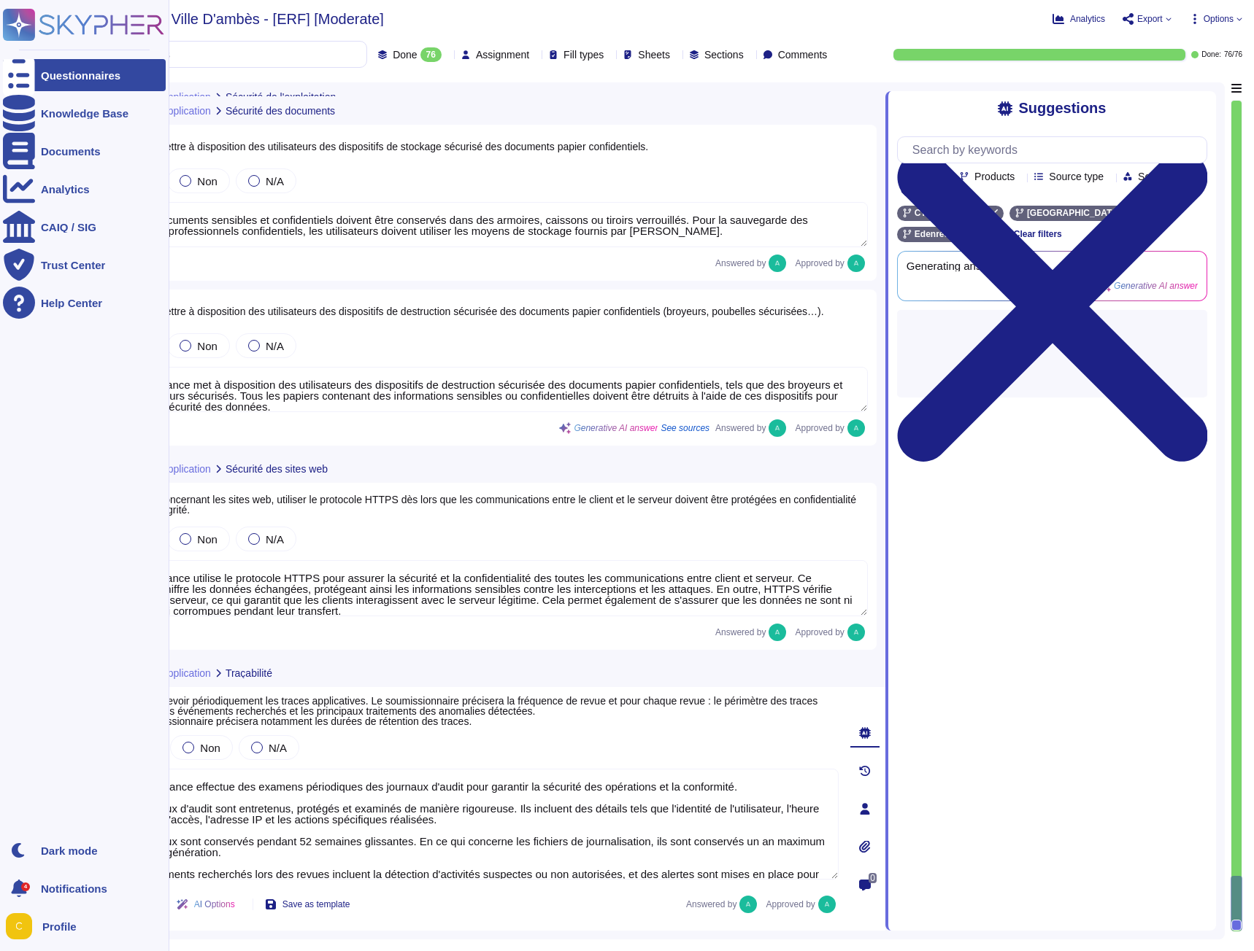
click at [79, 79] on div "Questionnaires" at bounding box center [81, 75] width 80 height 11
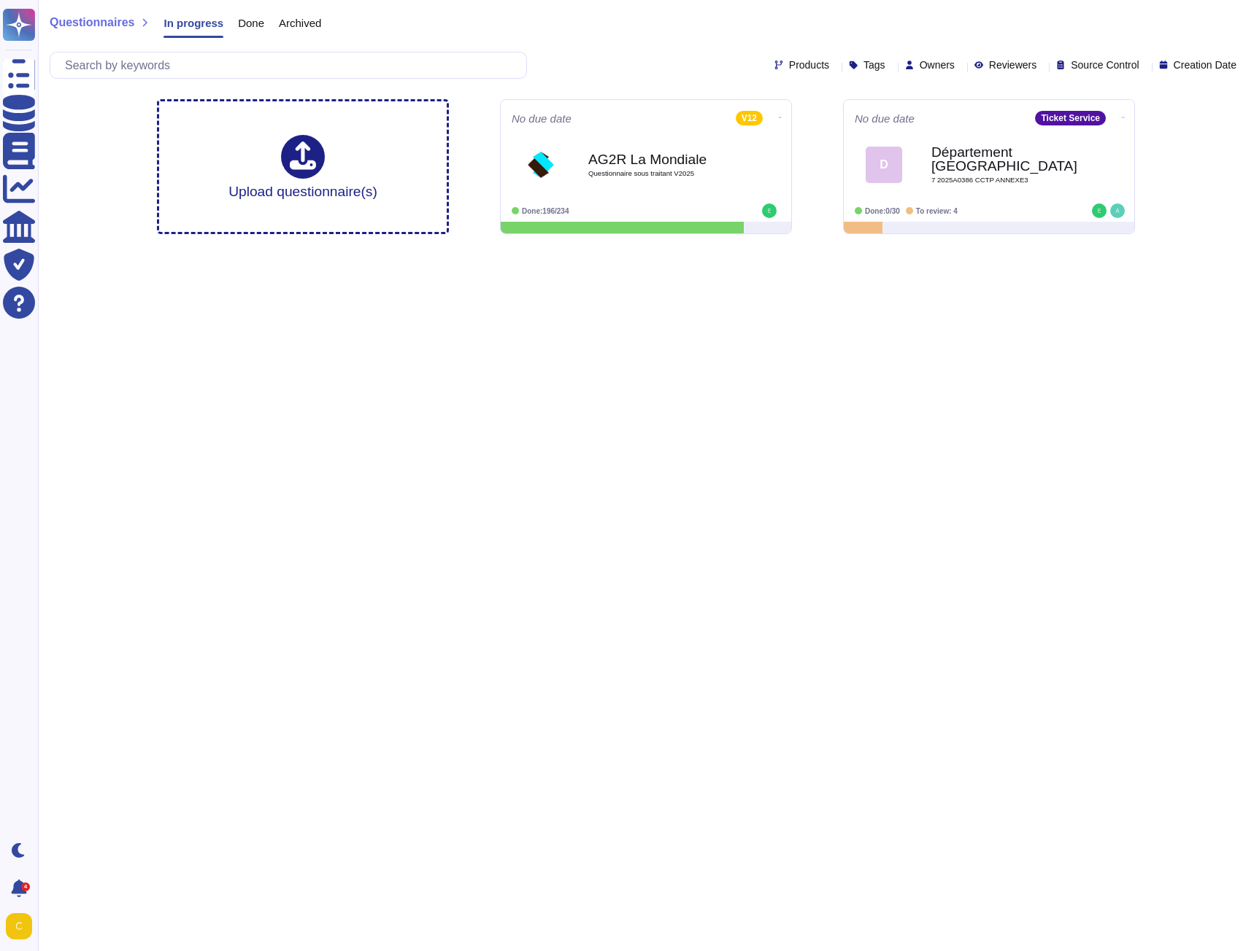
click at [240, 23] on span "Done" at bounding box center [251, 23] width 26 height 11
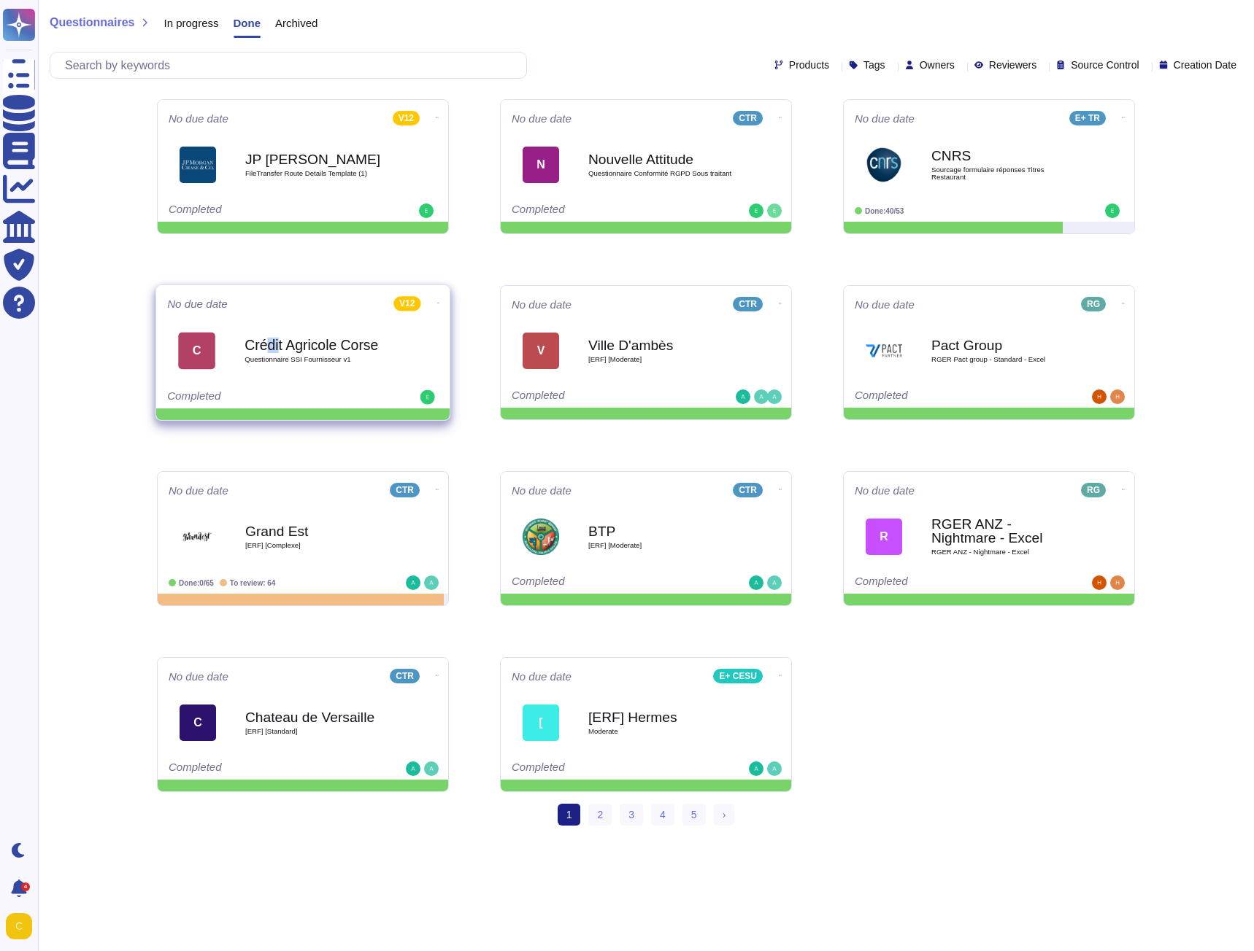
drag, startPoint x: 268, startPoint y: 317, endPoint x: 278, endPoint y: 320, distance: 10.4
click at [278, 320] on div "C Crédit Agricole Corse Questionnaire SSI Fournisseur v1" at bounding box center [302, 351] width 271 height 74
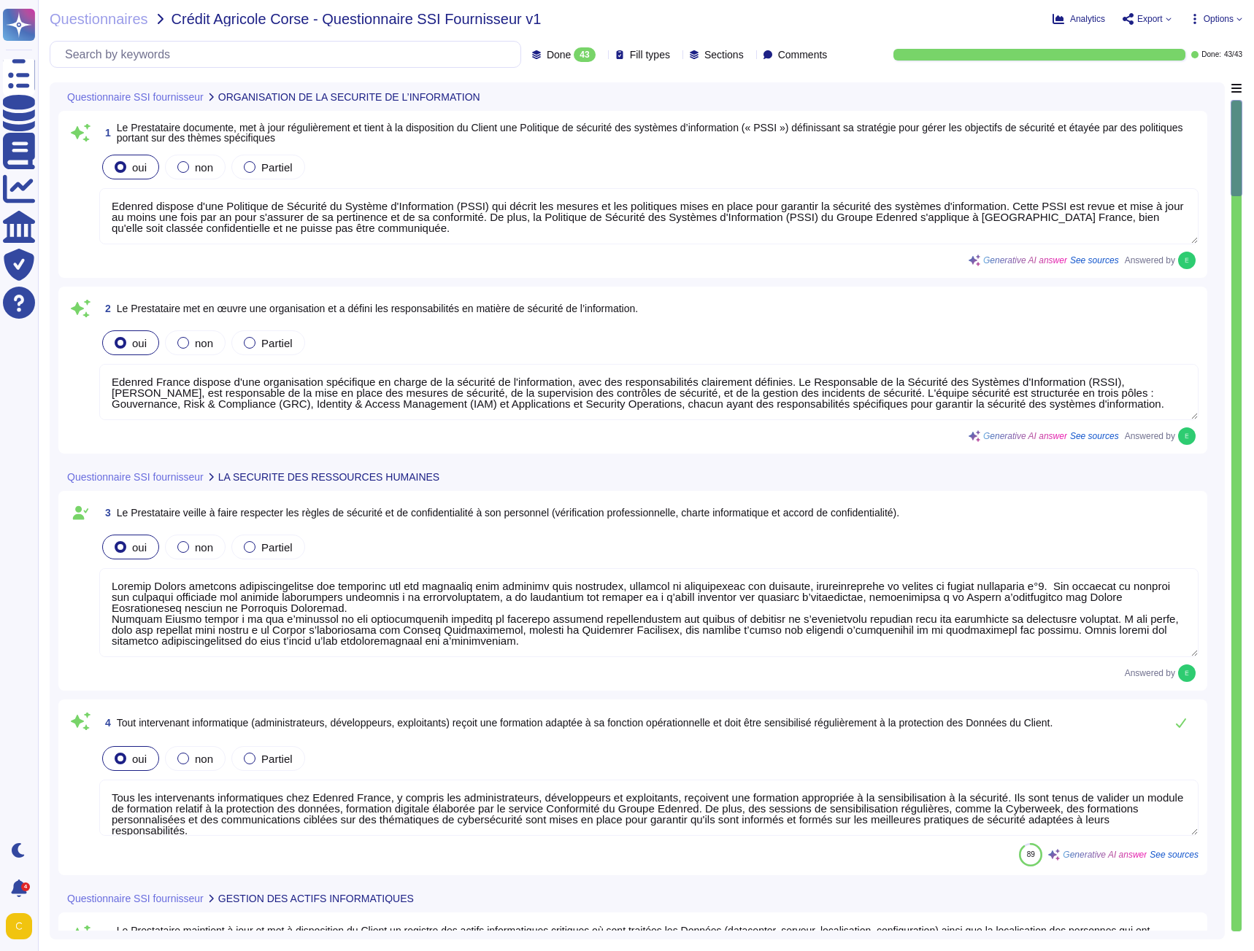
type textarea "Edenred dispose d'une Politique de Sécurité du Système d'Information (PSSI) qui…"
type textarea "Edenred France dispose d'une organisation spécifique en charge de la sécurité d…"
type textarea "Loremip Dolors ametcons adipiscingelitse doe temporinc utl etd magnaaliq enim a…"
type textarea "Tous les intervenants informatiques chez Edenred France, y compris les administ…"
type textarea "Loremip Dolors amet co adipi e sedd ei temporinci utl etdolo mag al Enimadminim…"
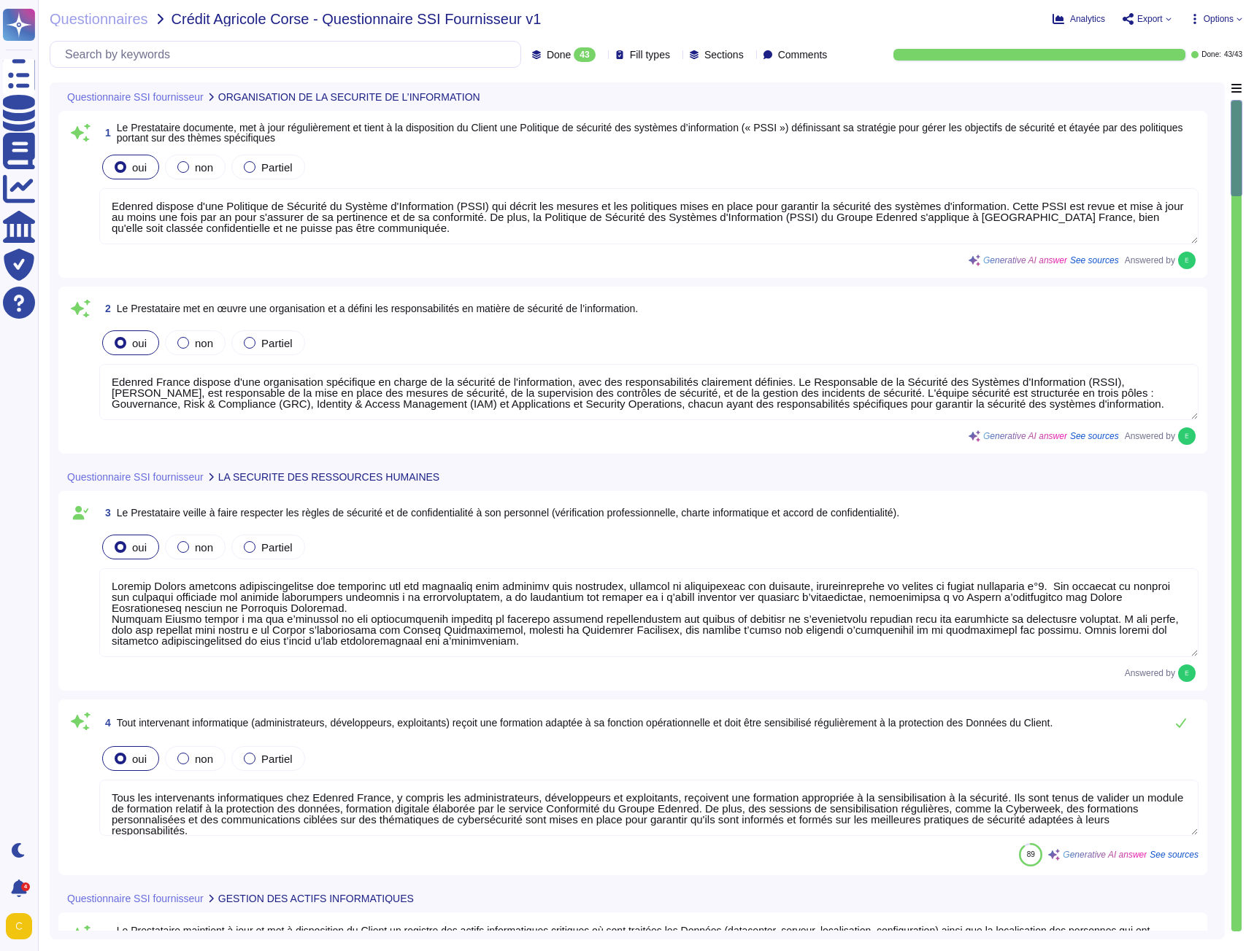
type textarea "A la rupture ou à la cessation du contrat, le Client à la possibilité de récupé…"
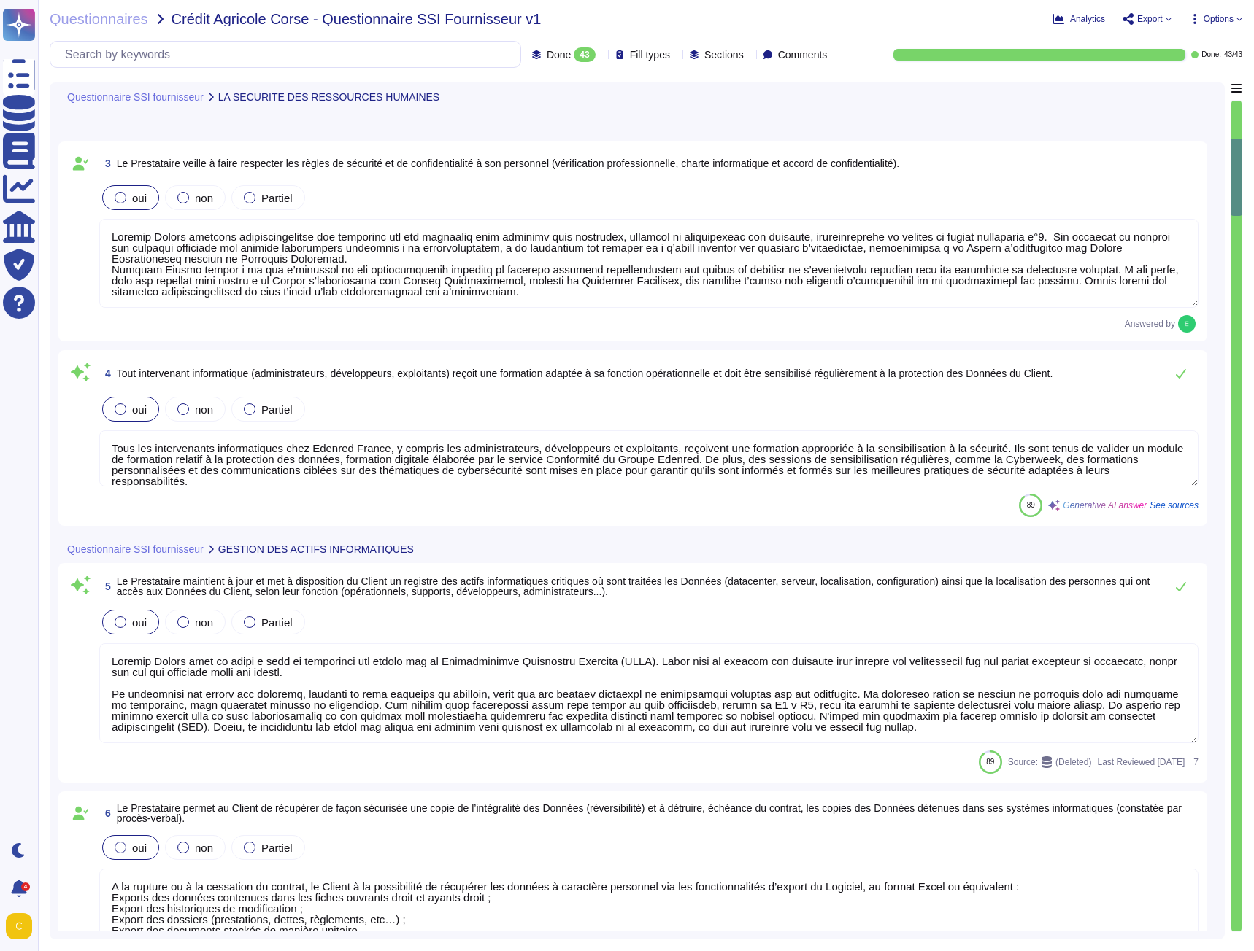
type textarea "Loremip Dolors a con ad elits doe tempori utlabore etdo magnaali en adminimveni…"
type textarea "Edenred France applique le principe du moindre privilège, garantissant que les …"
type textarea "Edenred France exige une certification annuelle des droits pour tous les utilis…"
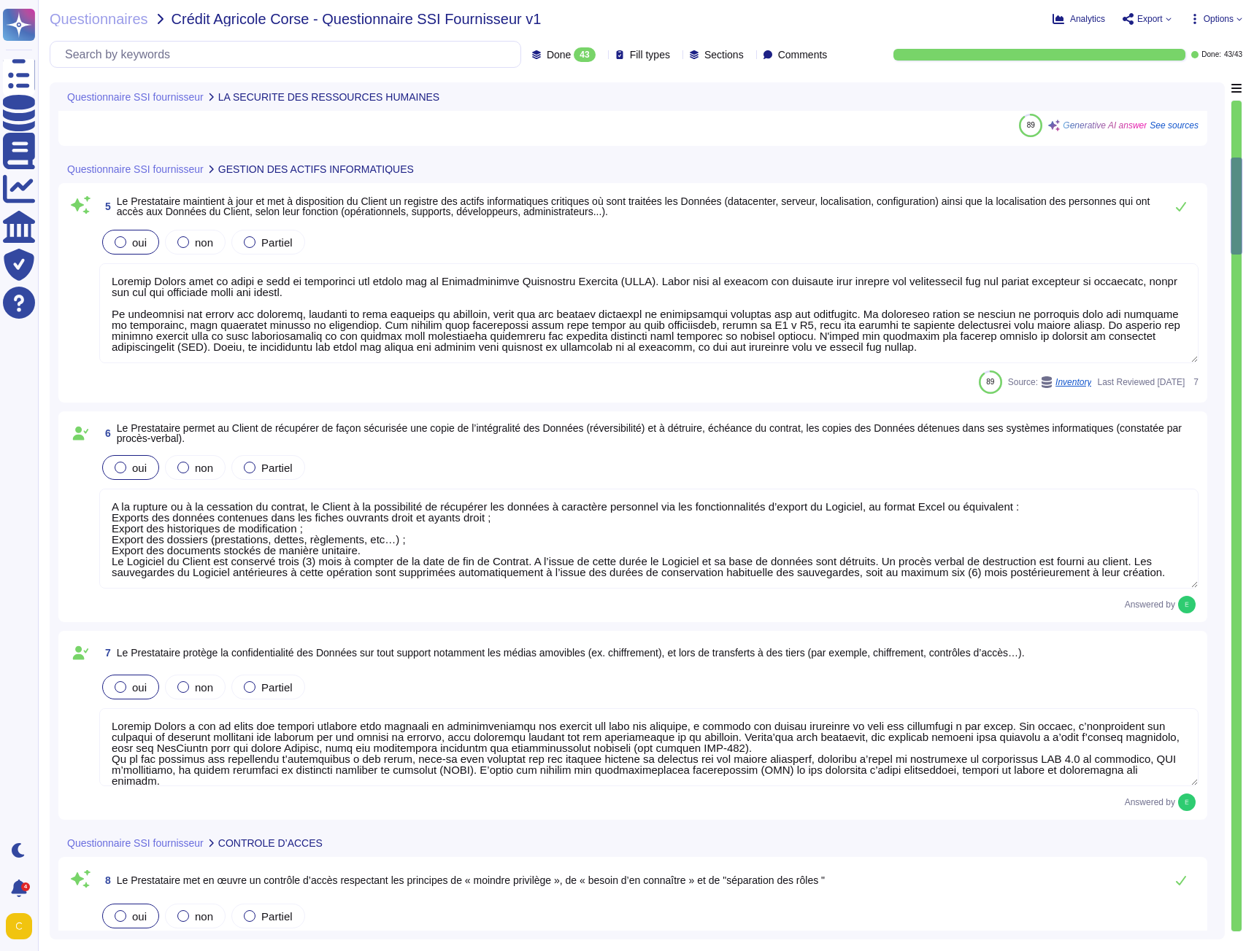
type textarea "Edenred France met en œuvre des processus rigoureux pour la révocation ou la mo…"
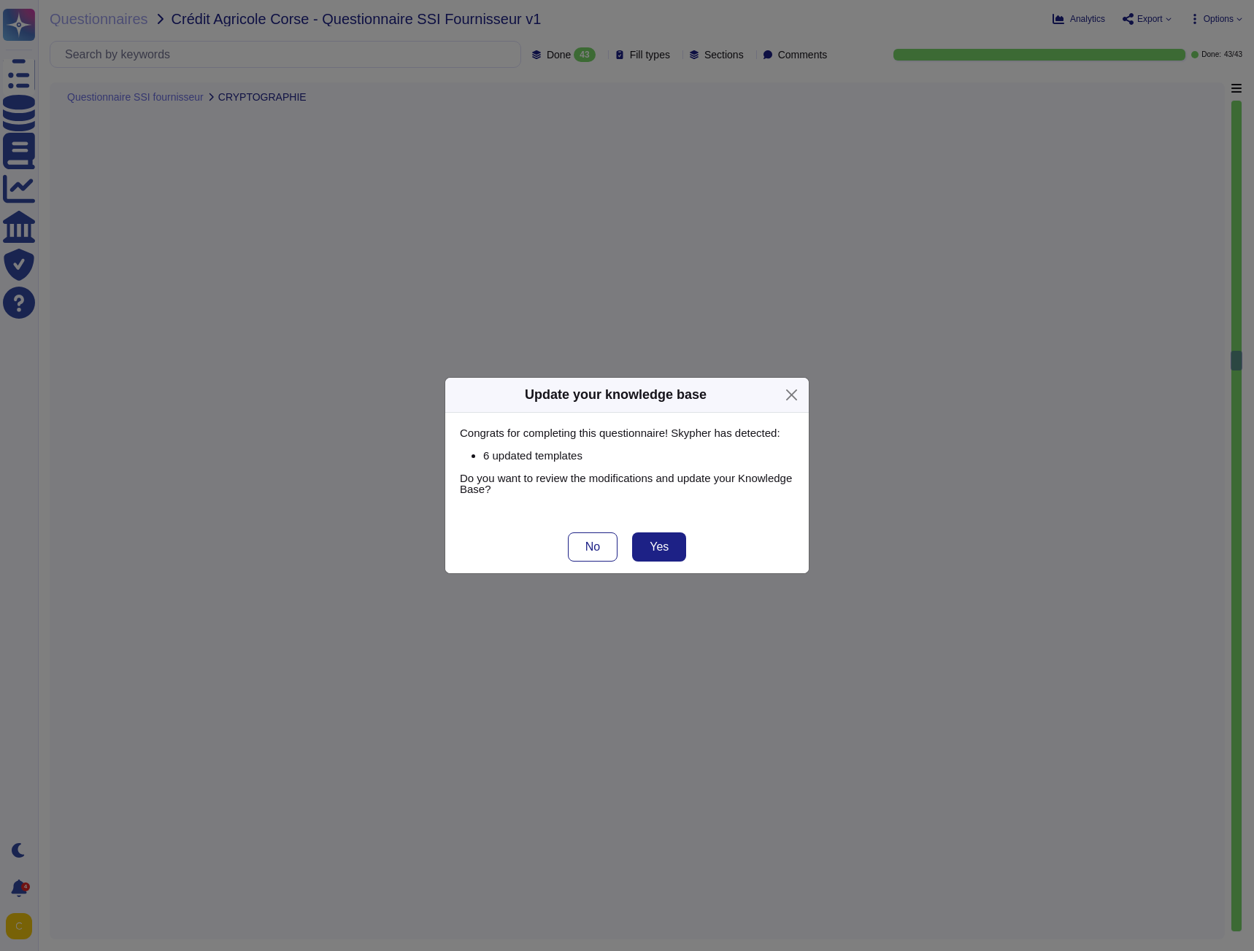
type textarea "Loremip Dolors a con ad elits doe temporinc, utlaboreet do magnaal enimadmini v…"
type textarea "Edenred France déploie des mesures de sécurité renforcées pour protéger les pos…"
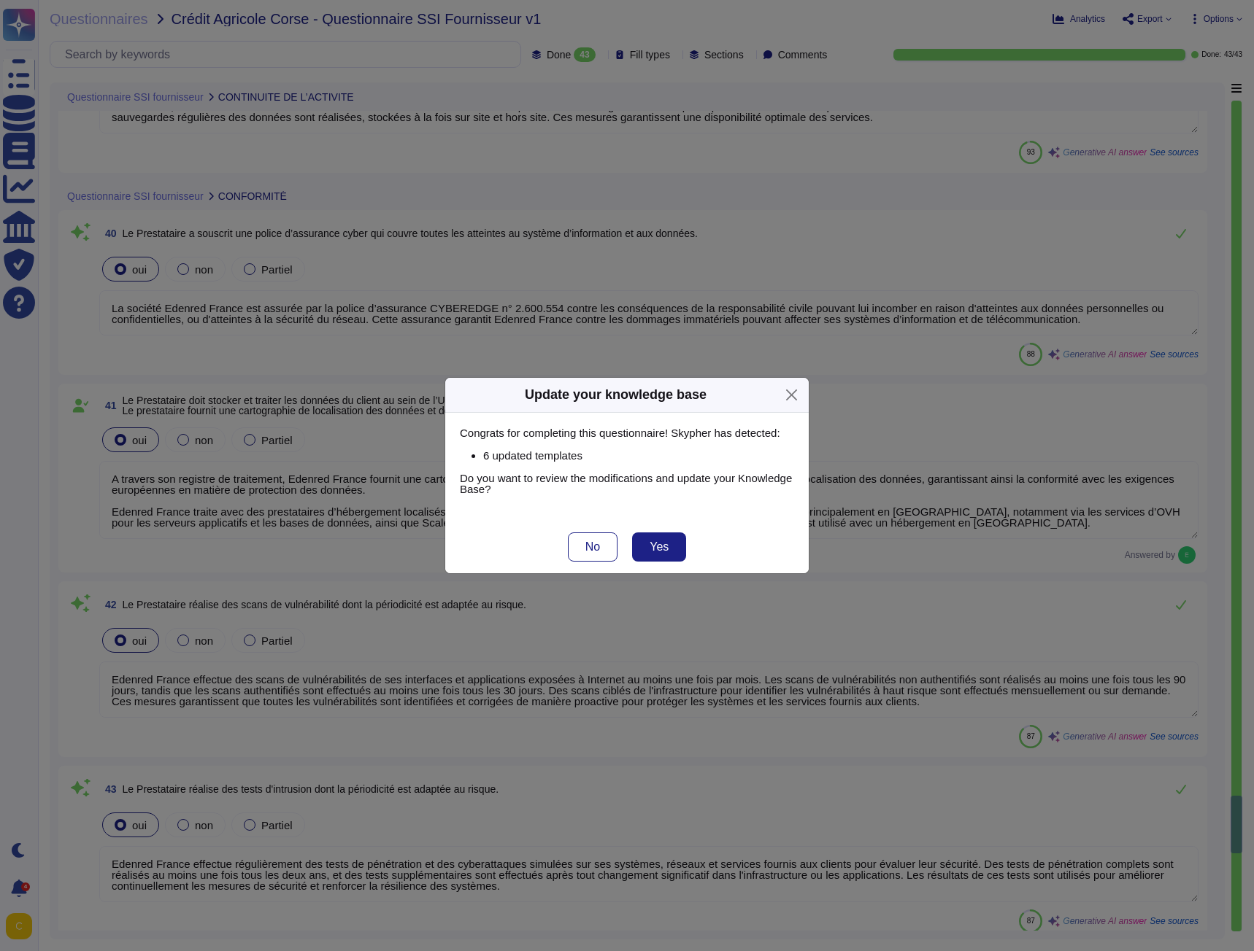
type textarea "Loremip Dolors a con ad elits do eius te incidid u’laboreet do ma aliquaenim ad…"
type textarea "Edenred France met en œuvre un plan annuel de test des applications critiques e…"
type textarea "Edenred France dispose de serveurs de secours pour assurer la continuité des se…"
type textarea "La société Edenred France est assurée par la police d’assurance CYBEREDGE n° 2.…"
type textarea "A travers son registre de traitement, Edenred France fournit une cartographie c…"
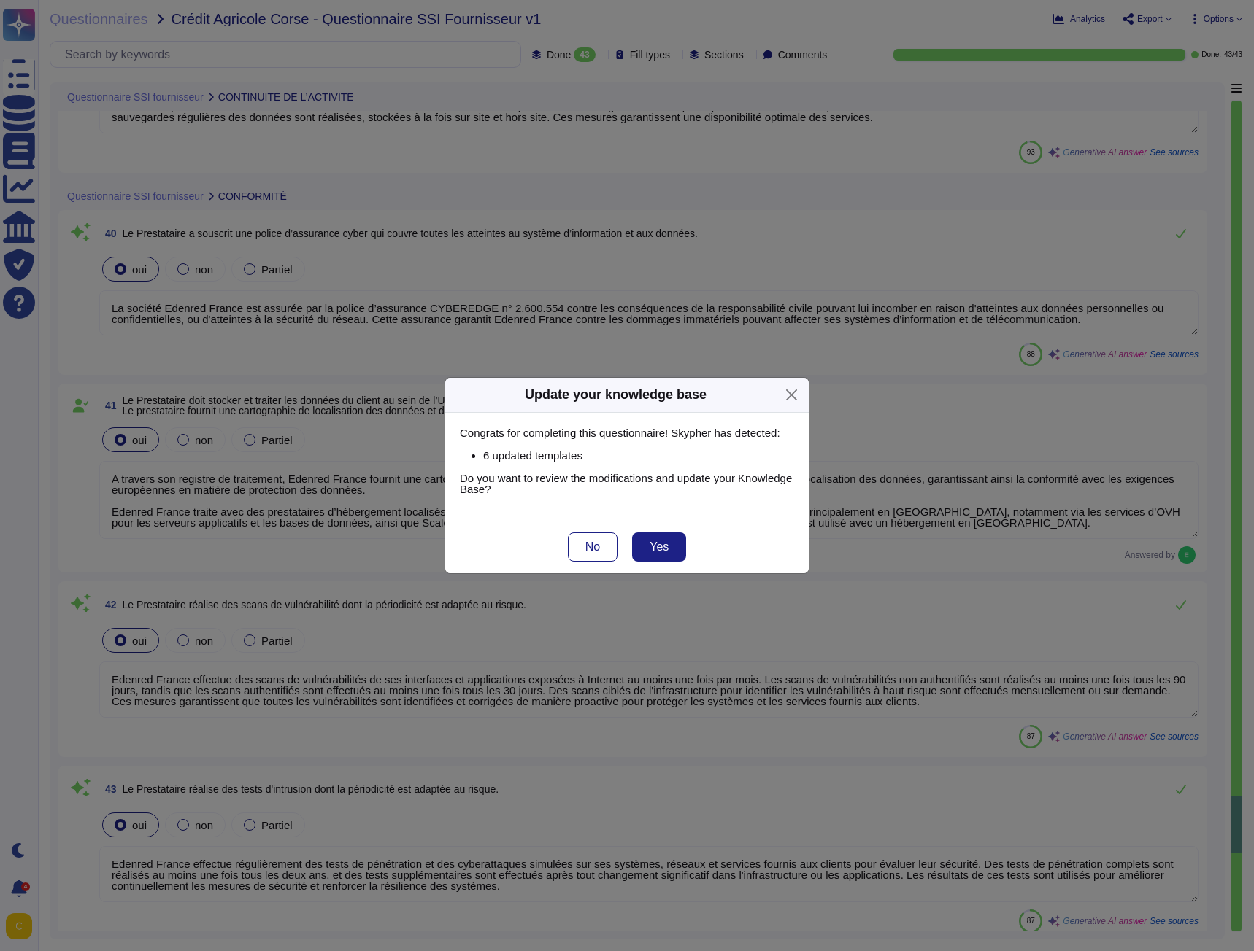
type textarea "Edenred France effectue des scans de vulnérabilités de ses interfaces et applic…"
type textarea "Edenred France effectue régulièrement des tests de pénétration et des cyberatta…"
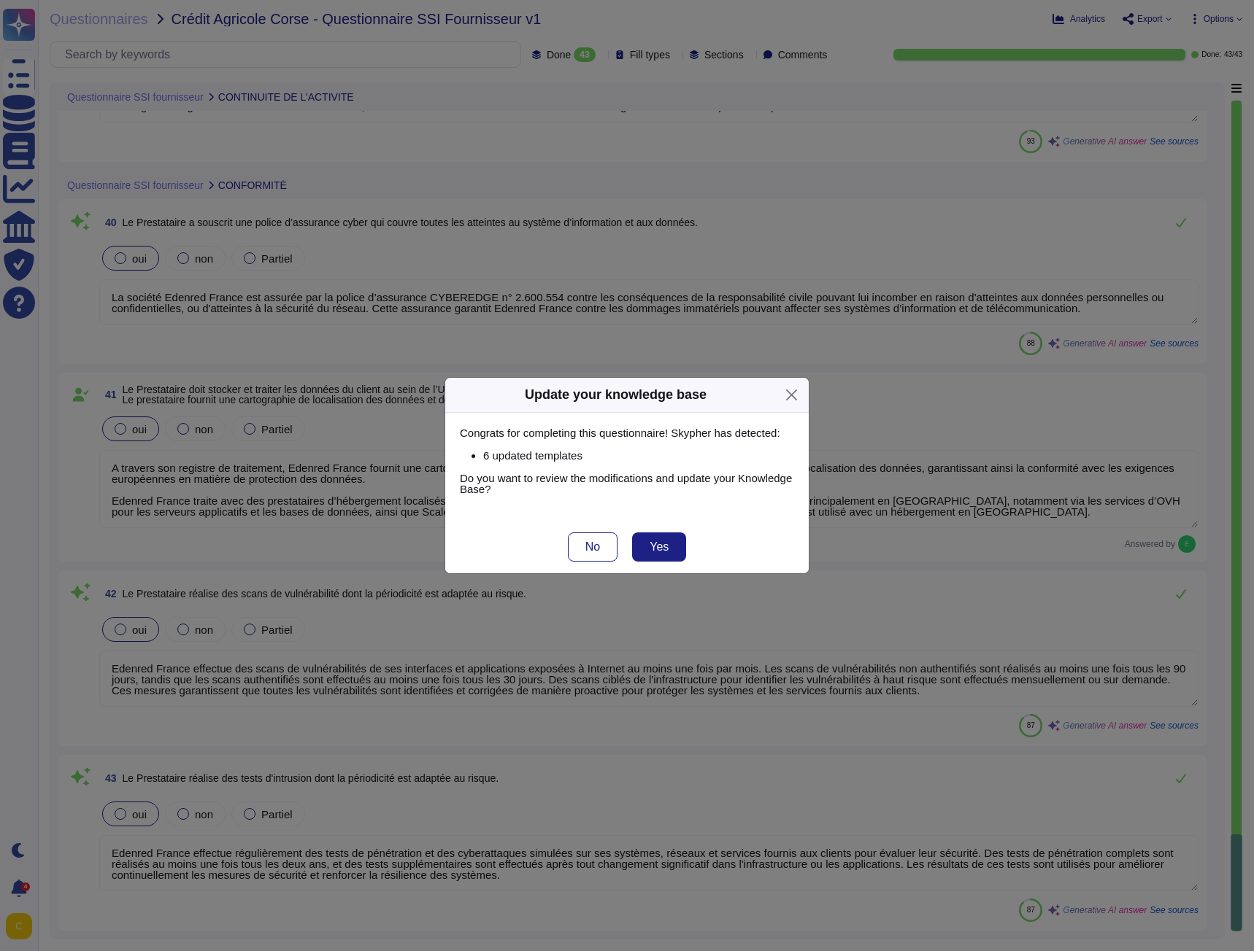
drag, startPoint x: 333, startPoint y: 328, endPoint x: 371, endPoint y: 646, distance: 319.7
click at [789, 395] on button "Close" at bounding box center [791, 395] width 23 height 23
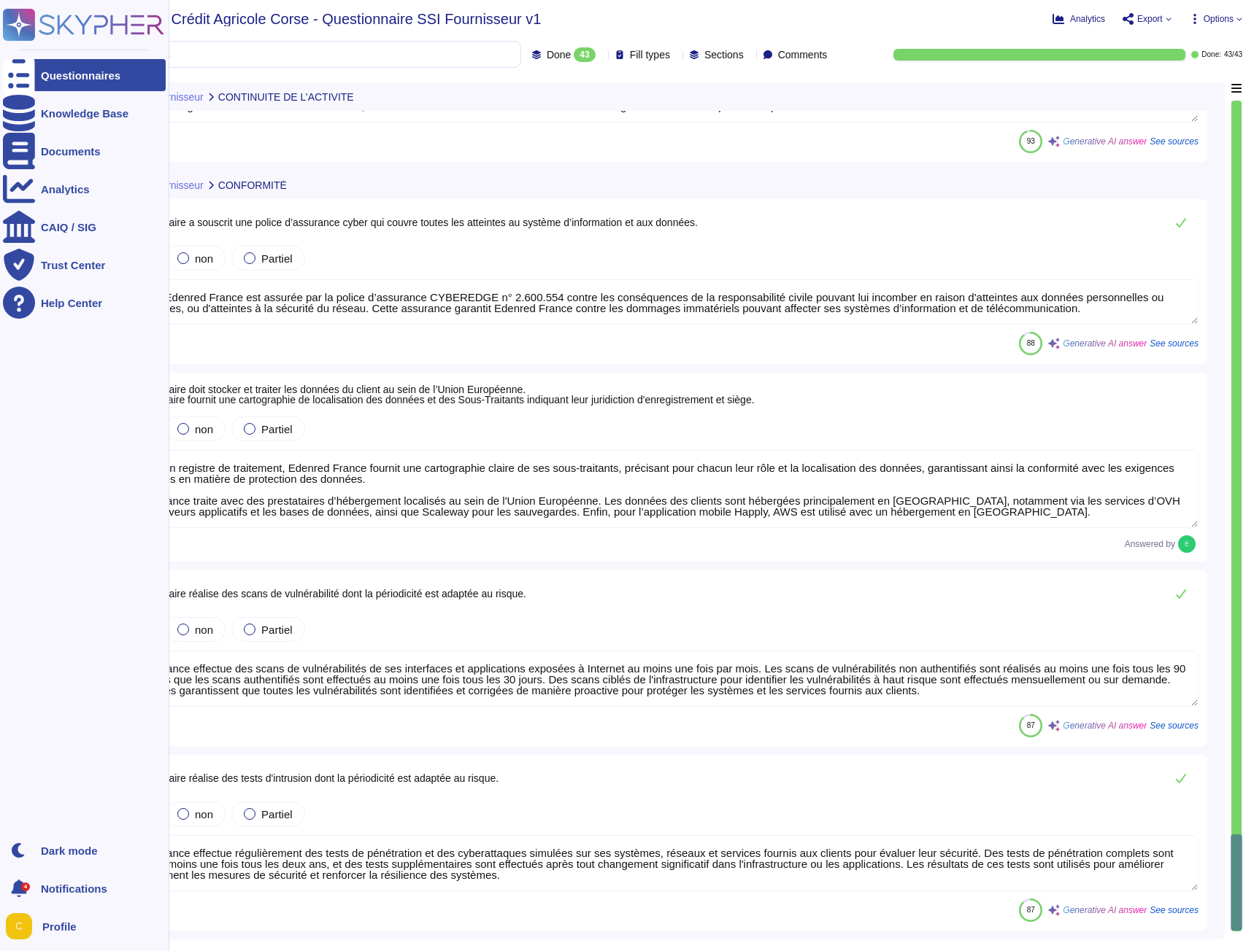
click at [77, 75] on div "Questionnaires" at bounding box center [81, 75] width 80 height 11
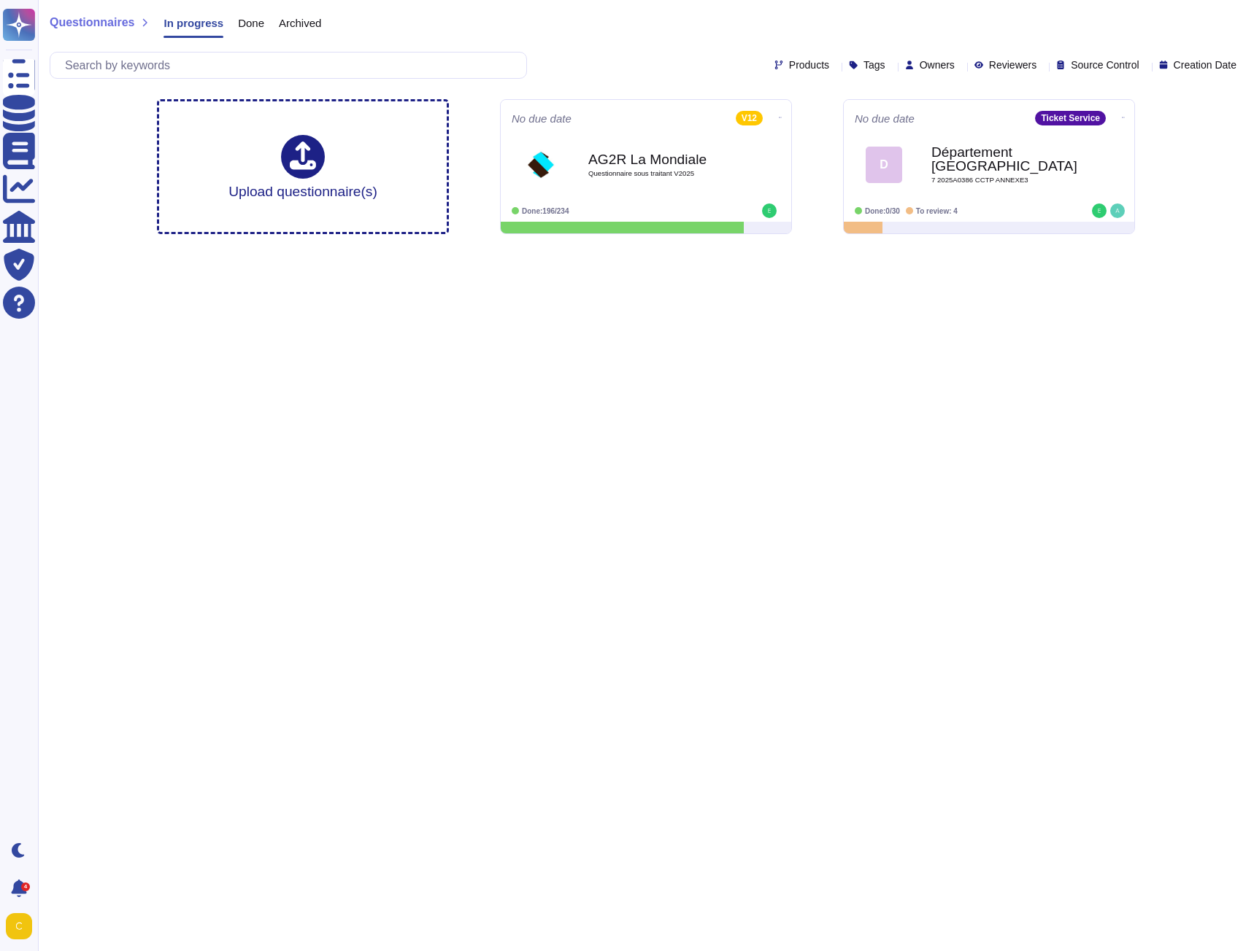
click at [238, 19] on span "Done" at bounding box center [251, 23] width 26 height 11
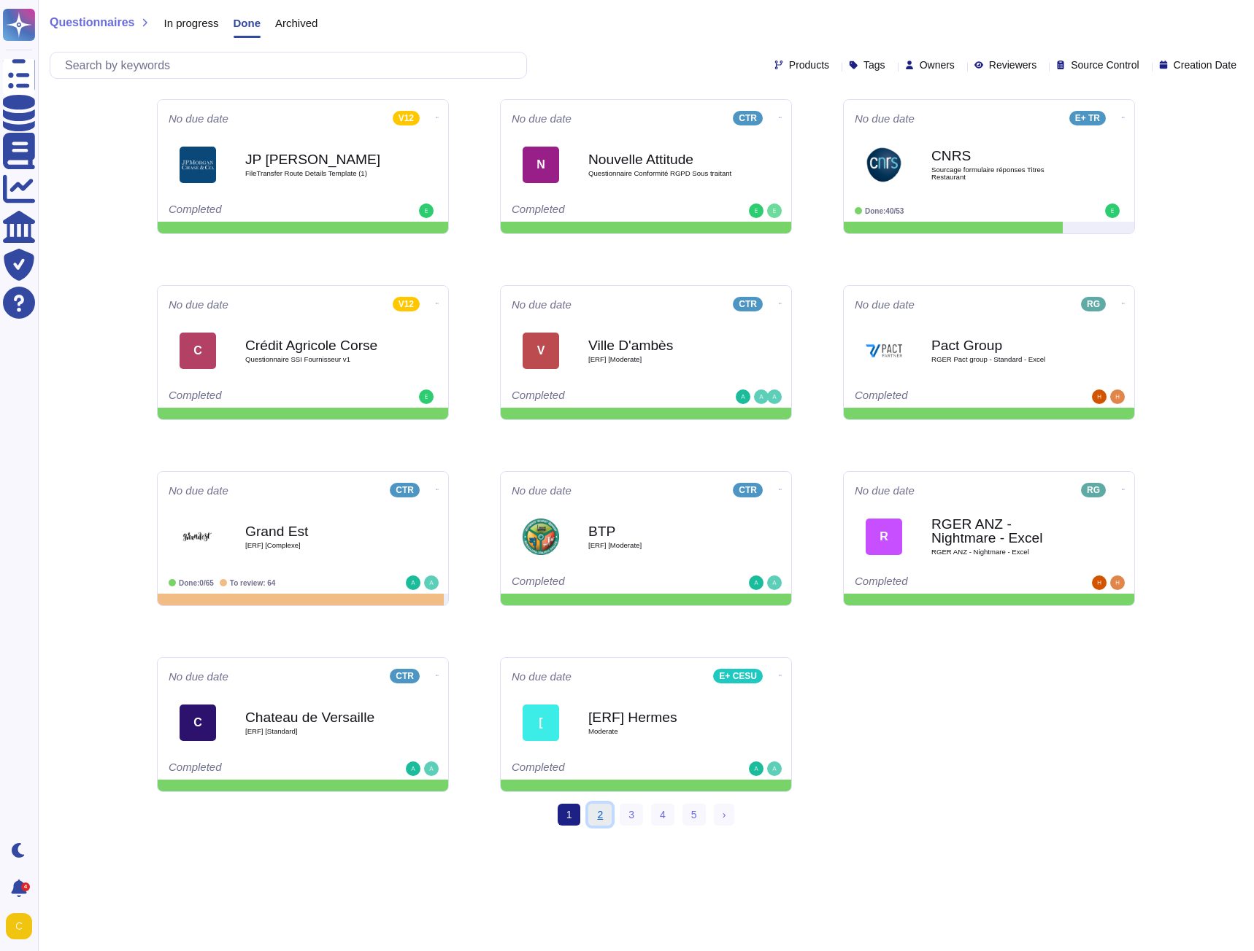
click at [601, 814] on link "2" at bounding box center [599, 815] width 23 height 22
